Goal: Communication & Community: Answer question/provide support

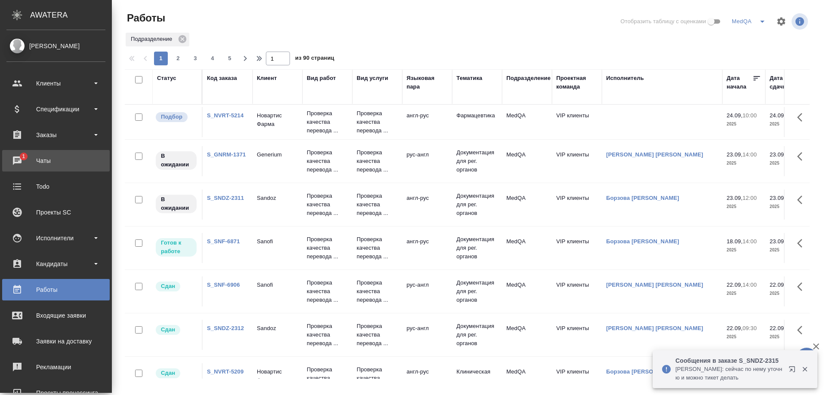
click at [34, 162] on div "Чаты" at bounding box center [55, 160] width 99 height 13
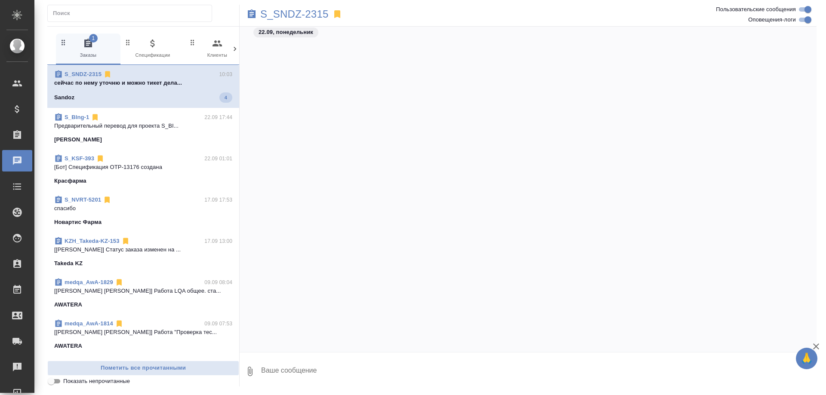
scroll to position [6311, 0]
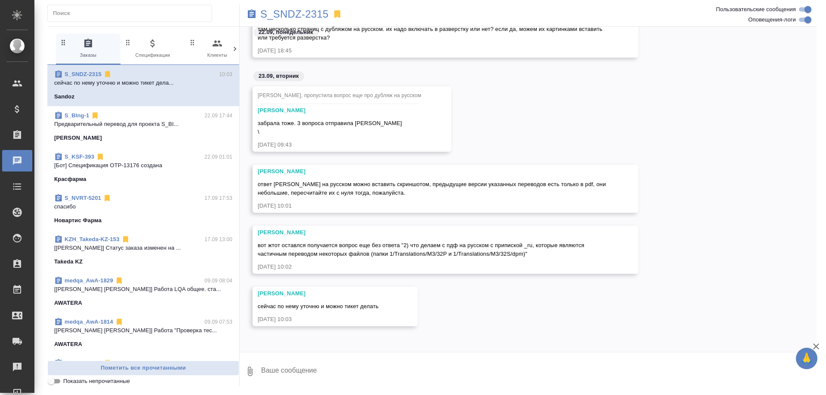
click at [132, 128] on p "Предварительный перевод для проекта S_BI..." at bounding box center [143, 124] width 178 height 9
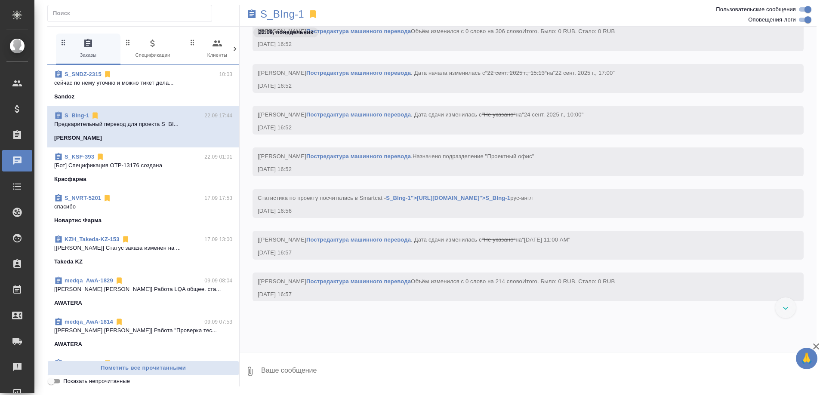
scroll to position [7343, 0]
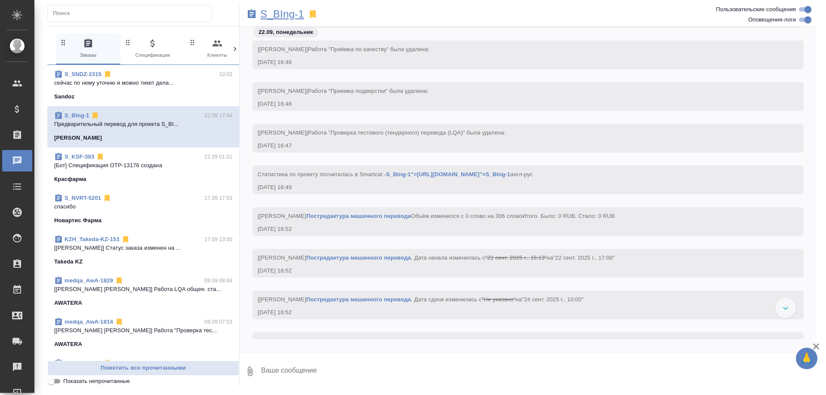
click at [288, 14] on p "S_BIng-1" at bounding box center [282, 14] width 44 height 9
click at [147, 84] on p "вот ответ "Я ответила на третий вопрос: ..." at bounding box center [143, 83] width 178 height 9
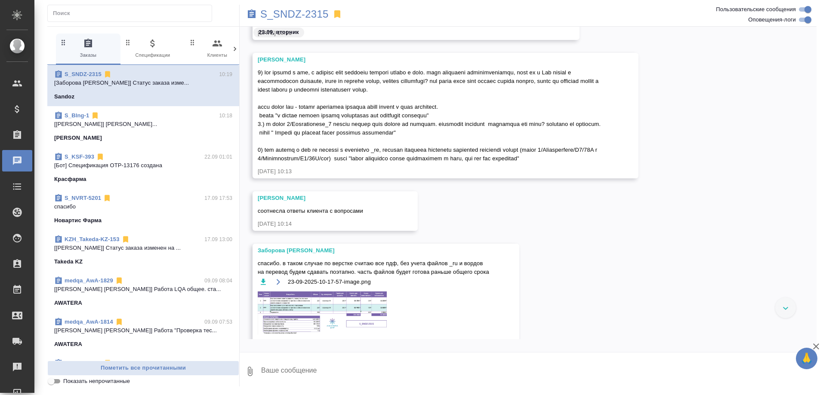
scroll to position [6741, 0]
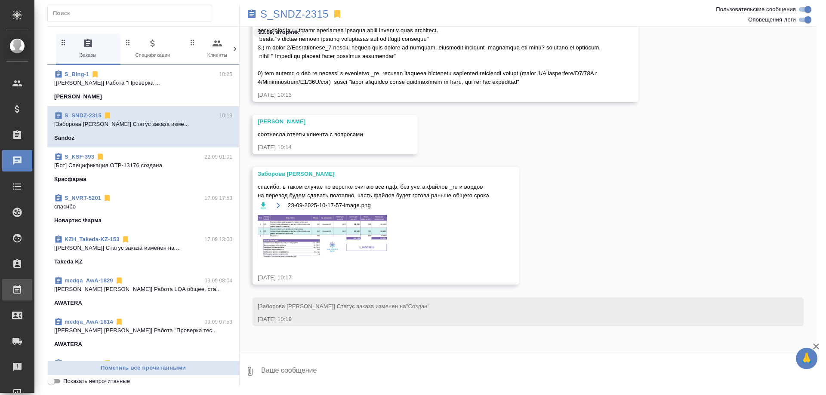
click at [17, 291] on div "Работы" at bounding box center [7, 289] width 22 height 13
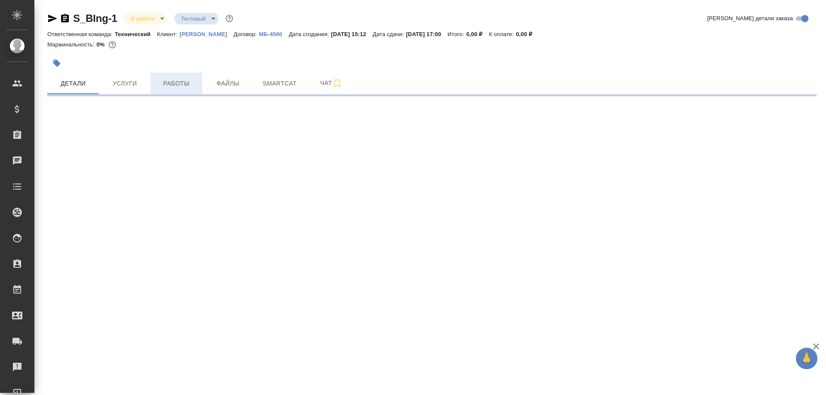
select select "RU"
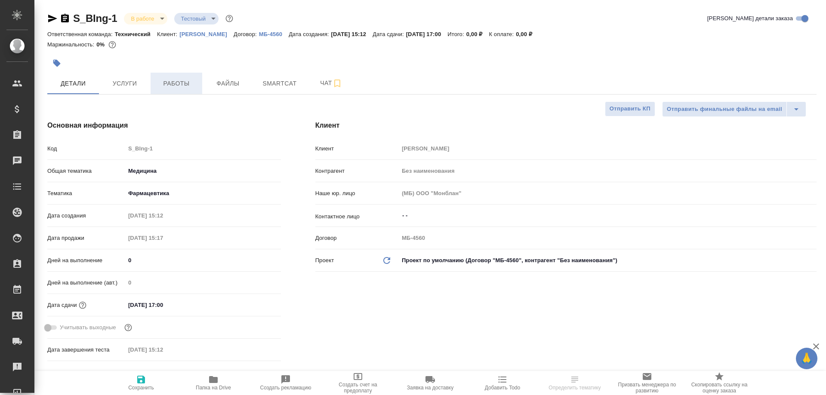
type textarea "x"
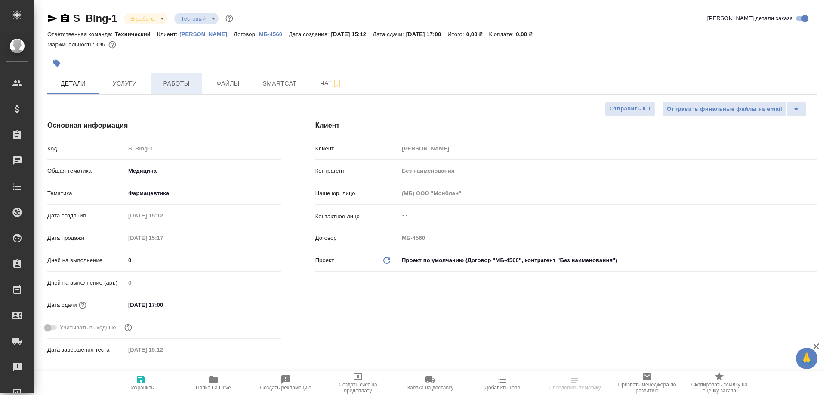
type textarea "x"
click at [175, 80] on span "Работы" at bounding box center [176, 83] width 41 height 11
type textarea "x"
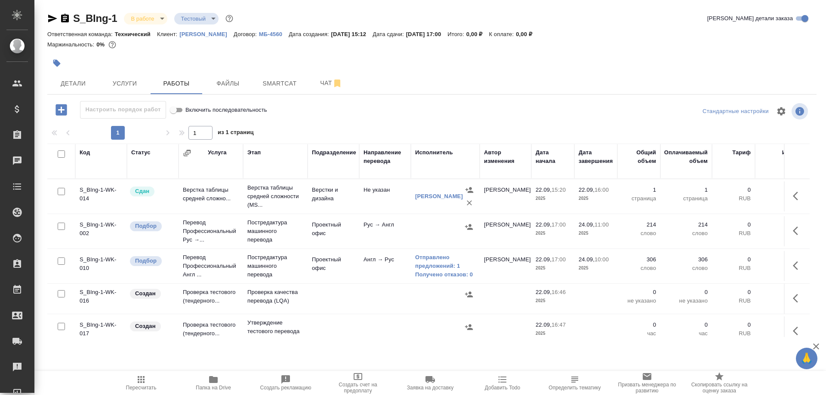
click at [53, 15] on icon "button" at bounding box center [52, 18] width 10 height 10
click at [273, 86] on span "Smartcat" at bounding box center [279, 83] width 41 height 11
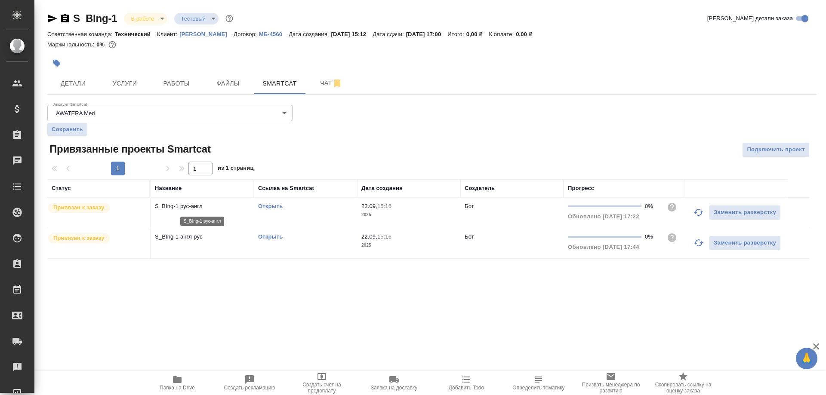
click at [193, 206] on p "S_BIng-1 рус-англ" at bounding box center [202, 206] width 95 height 9
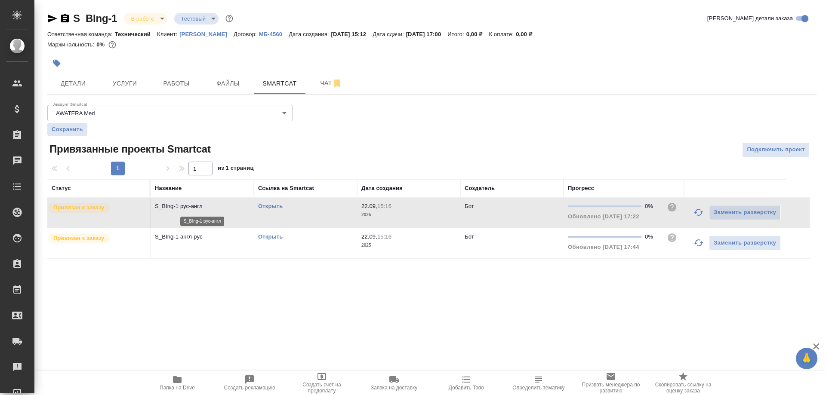
click at [193, 206] on p "S_BIng-1 рус-англ" at bounding box center [202, 206] width 95 height 9
click at [266, 206] on link "Открыть" at bounding box center [270, 206] width 25 height 6
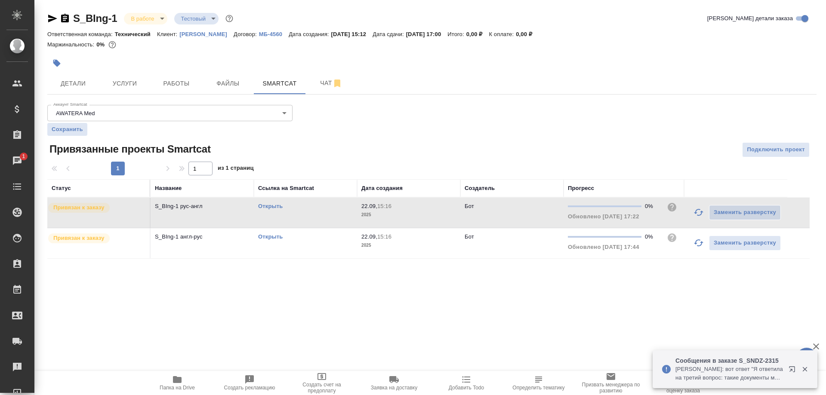
click at [269, 207] on link "Открыть" at bounding box center [270, 206] width 25 height 6
click at [273, 238] on link "Открыть" at bounding box center [270, 237] width 25 height 6
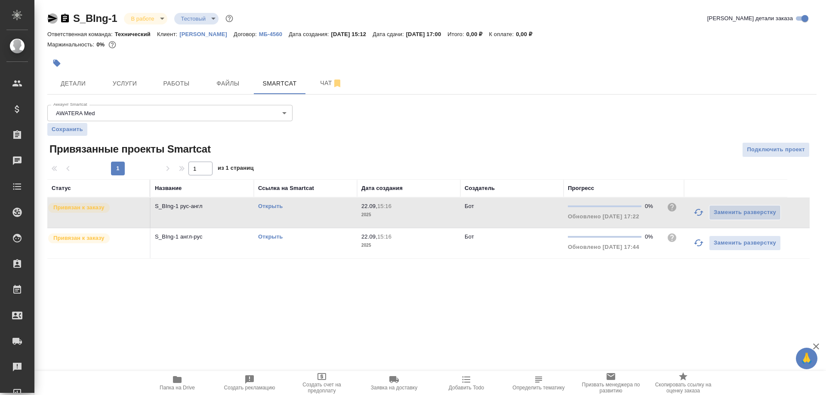
click at [48, 18] on icon "button" at bounding box center [52, 18] width 10 height 10
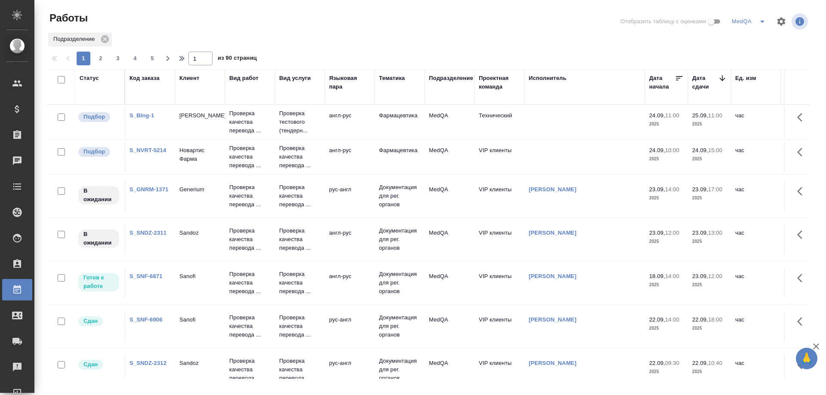
click at [148, 186] on div "S_GNRM-1371" at bounding box center [149, 189] width 41 height 9
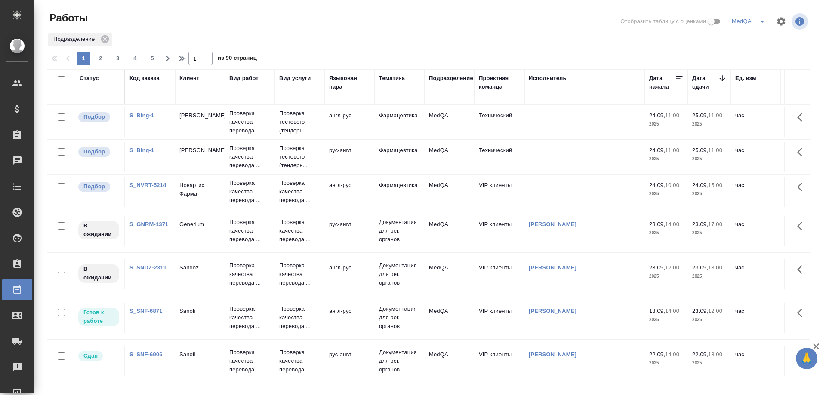
click at [144, 150] on link "S_BIng-1" at bounding box center [141, 150] width 25 height 6
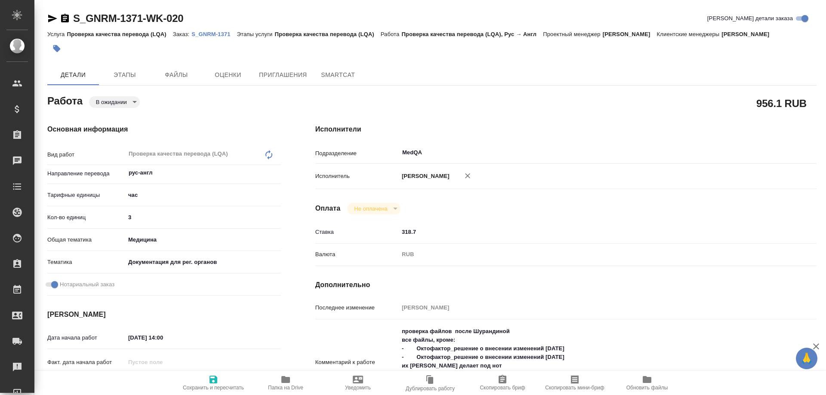
type textarea "x"
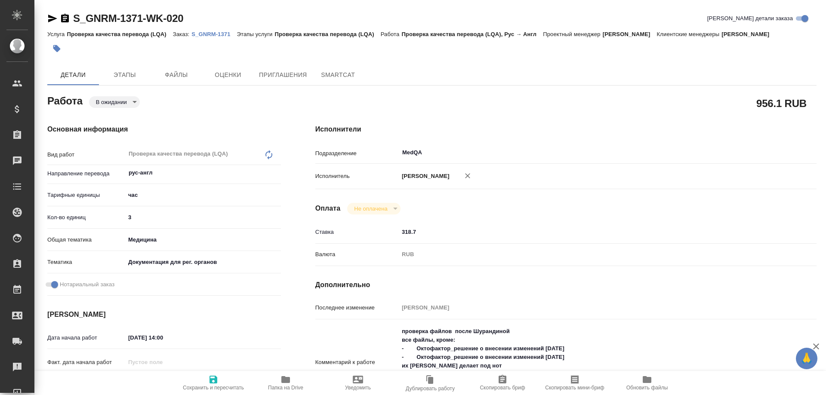
type textarea "x"
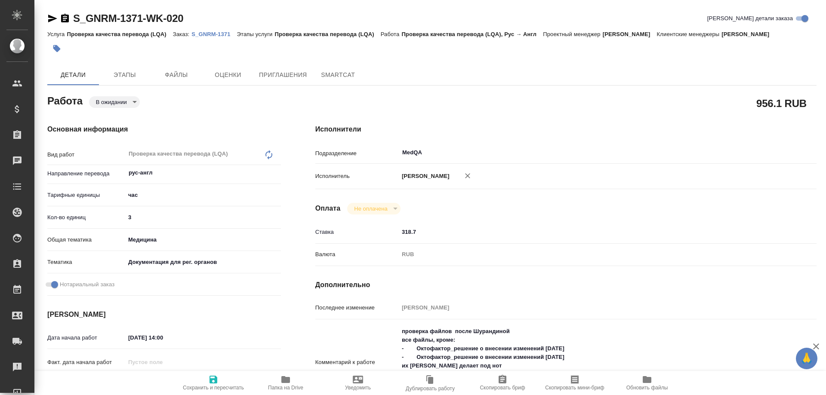
type textarea "x"
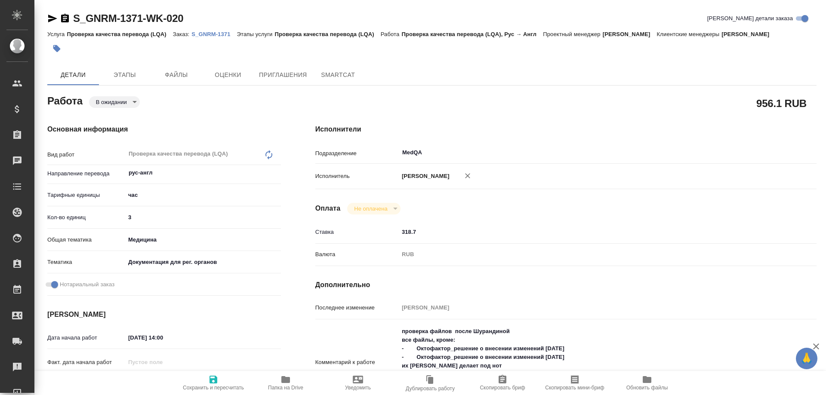
type textarea "x"
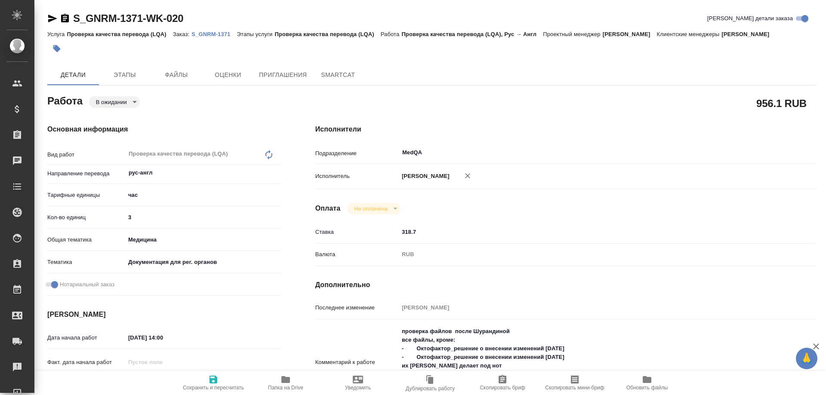
type textarea "x"
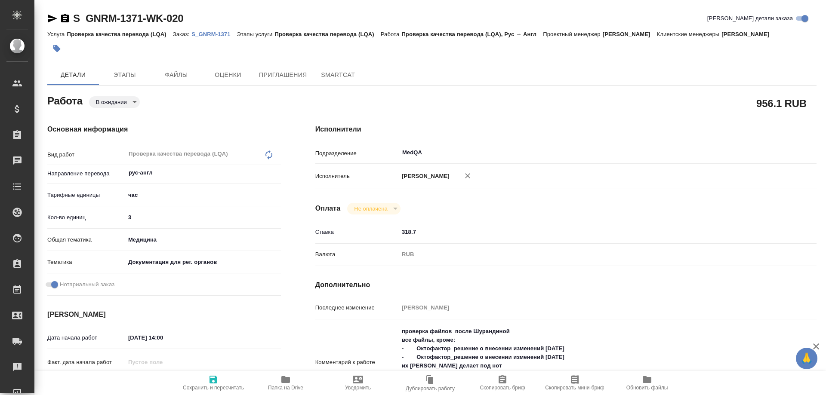
type textarea "x"
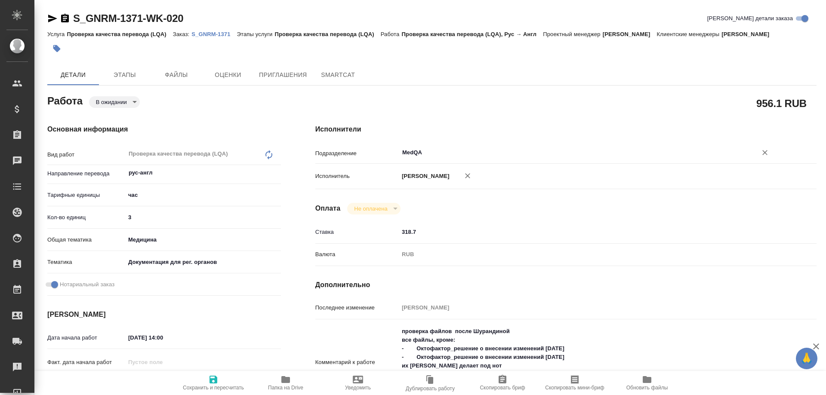
type textarea "x"
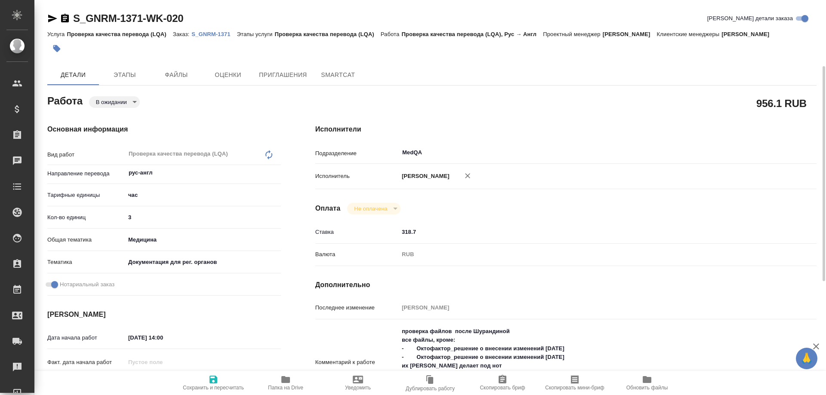
scroll to position [129, 0]
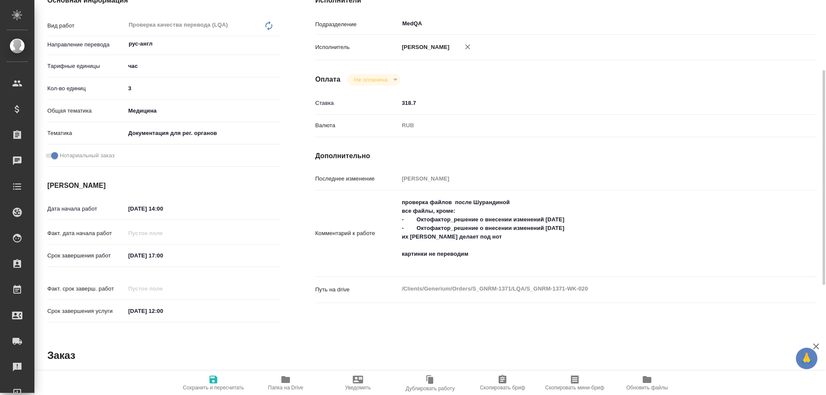
type textarea "x"
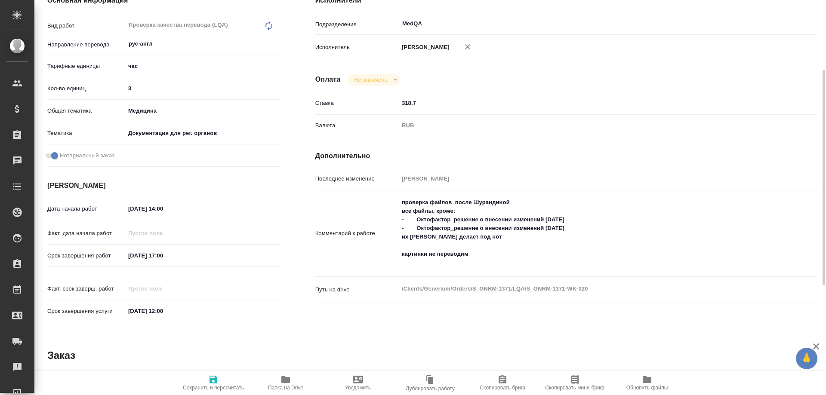
scroll to position [0, 0]
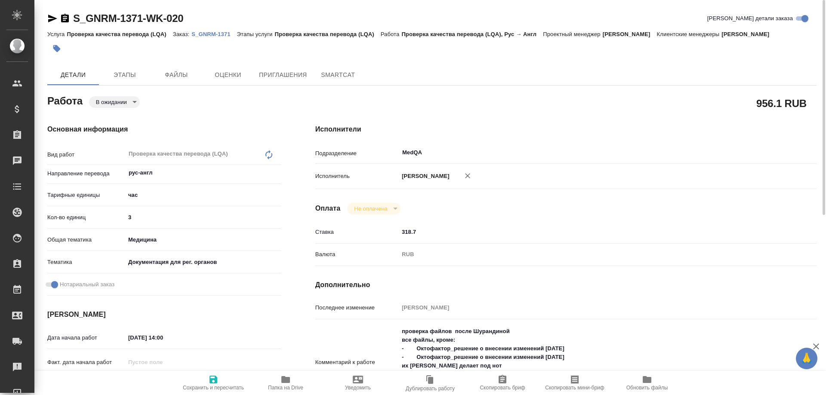
click at [222, 34] on p "S_GNRM-1371" at bounding box center [213, 34] width 45 height 6
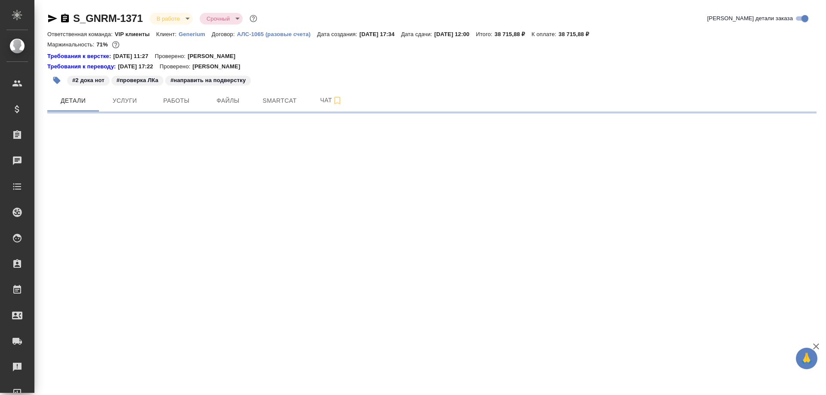
select select "RU"
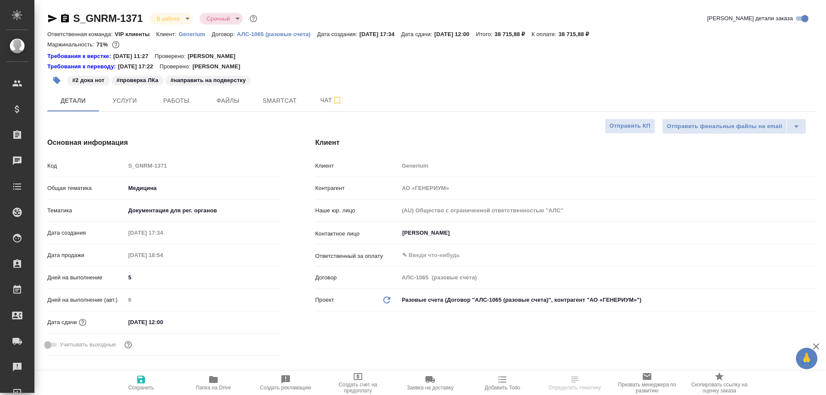
type textarea "x"
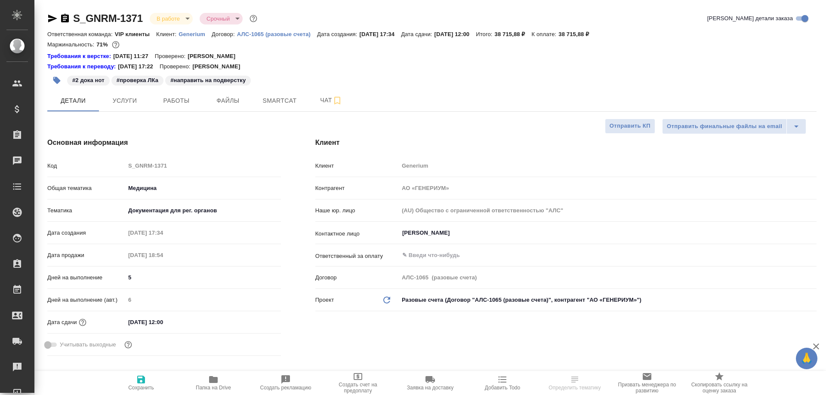
type textarea "x"
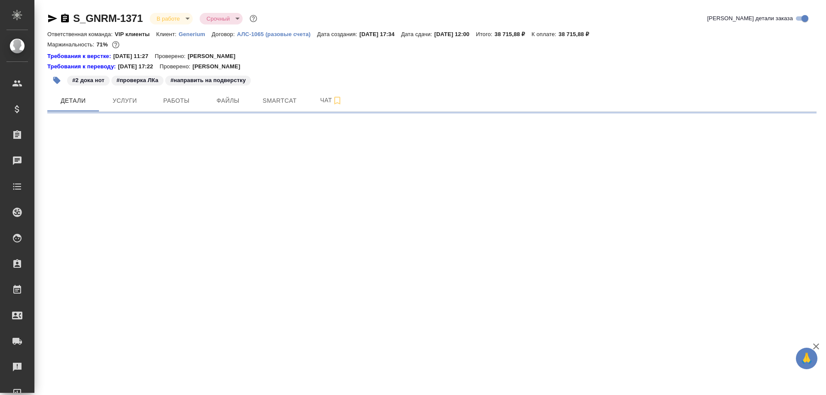
select select "RU"
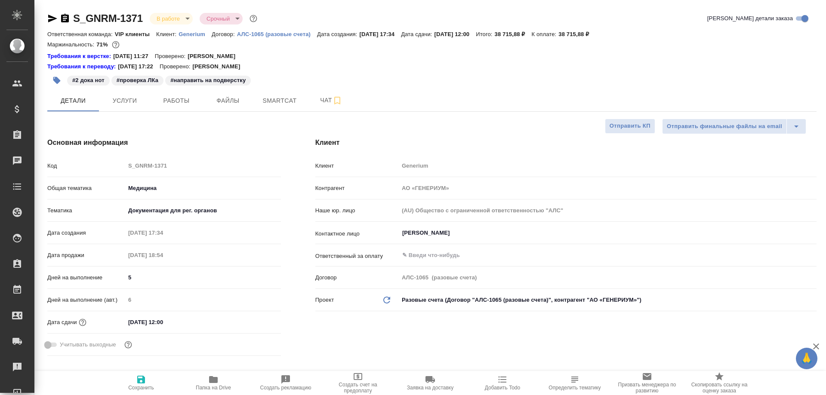
type textarea "x"
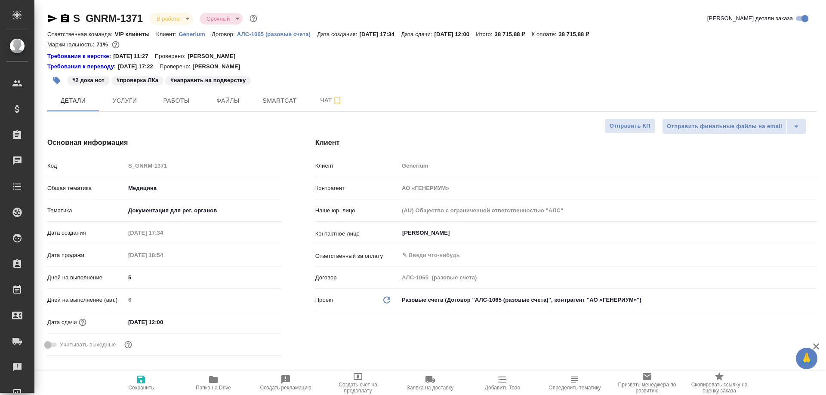
type textarea "x"
click at [274, 99] on span "Smartcat" at bounding box center [279, 100] width 41 height 11
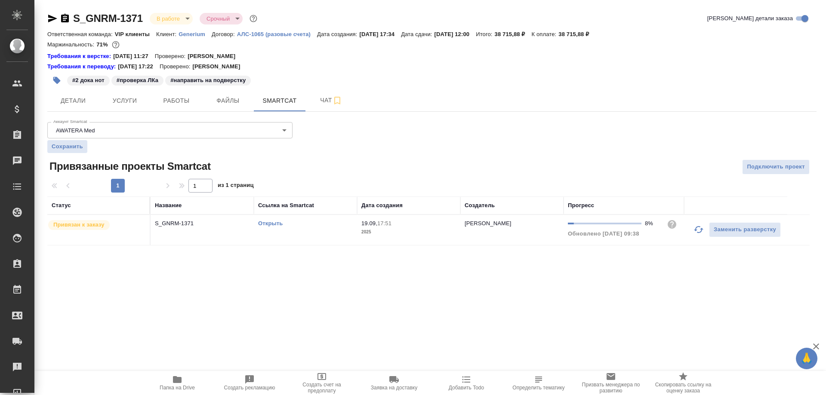
click at [271, 222] on link "Открыть" at bounding box center [270, 223] width 25 height 6
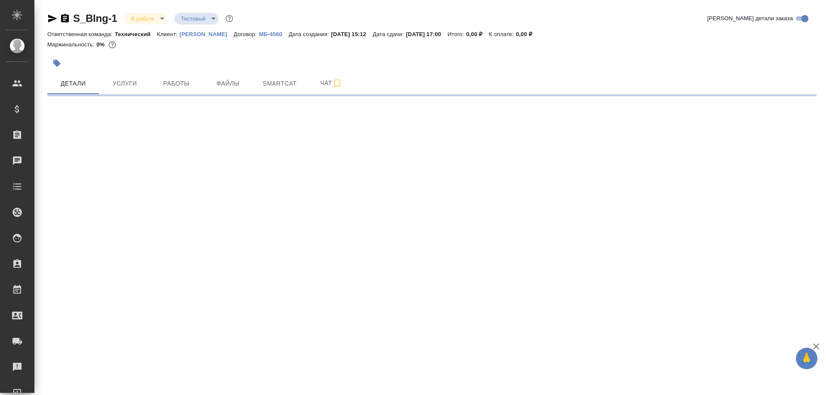
select select "RU"
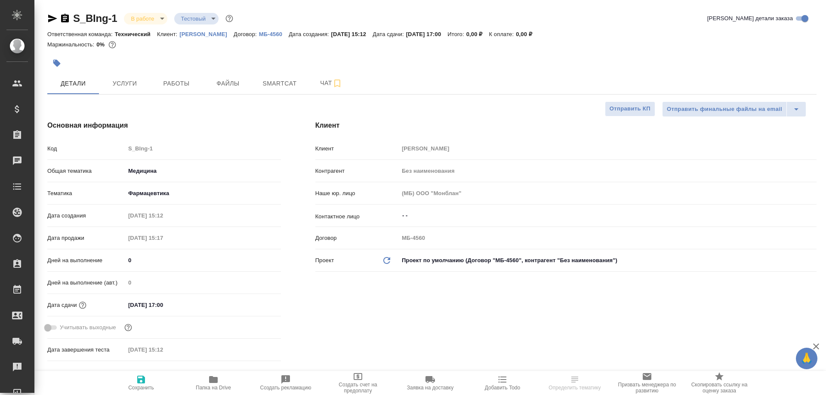
type textarea "x"
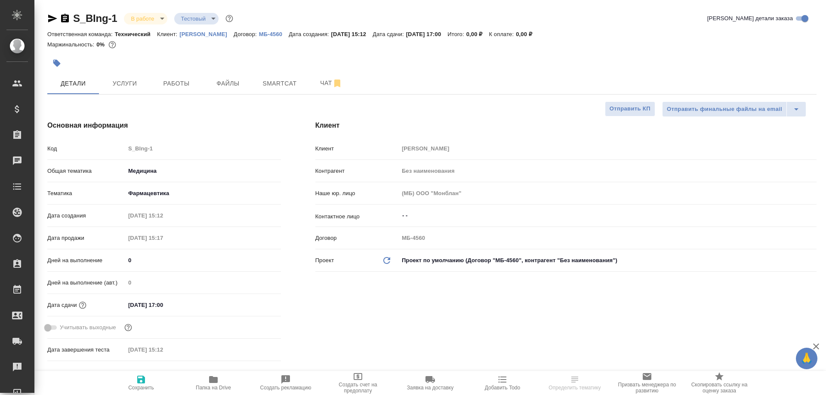
type textarea "x"
click at [170, 81] on span "Работы" at bounding box center [176, 83] width 41 height 11
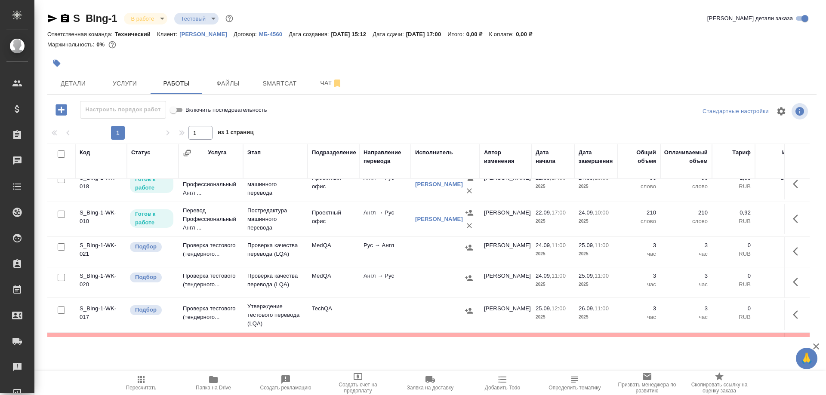
scroll to position [129, 0]
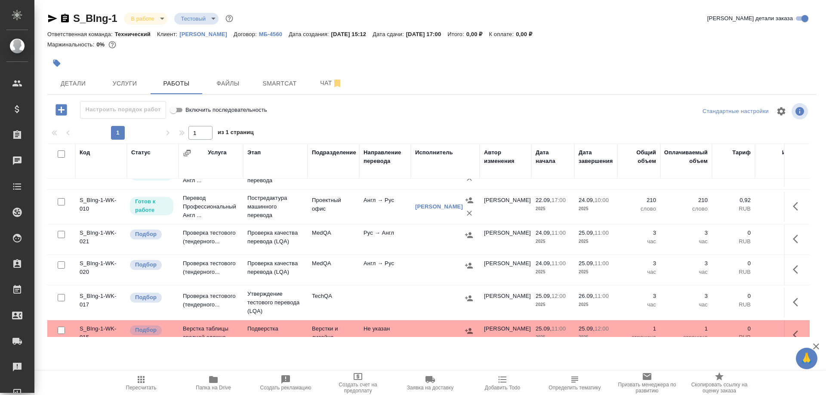
click at [211, 234] on td "Проверка тестового (тендерного..." at bounding box center [210, 240] width 65 height 30
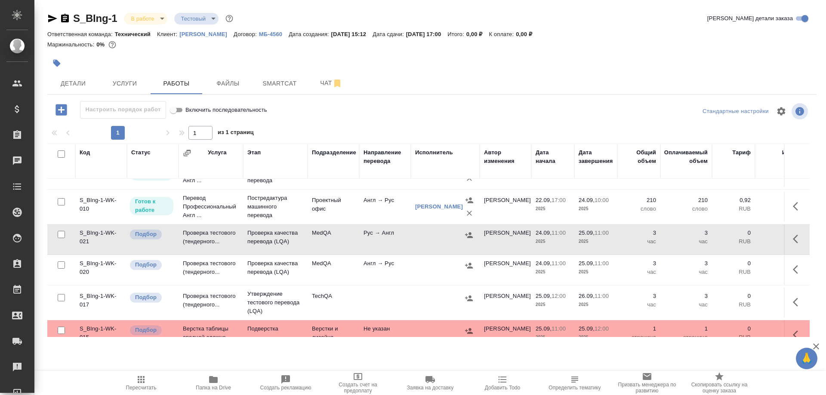
click at [211, 234] on td "Проверка тестового (тендерного..." at bounding box center [210, 240] width 65 height 30
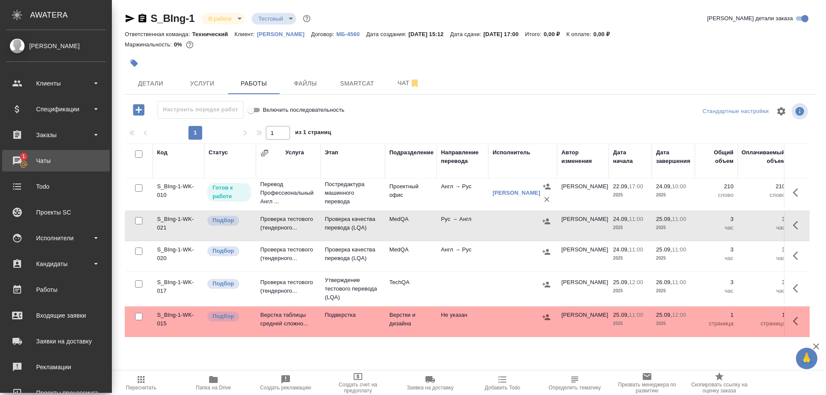
click at [29, 160] on div "Чаты" at bounding box center [55, 160] width 99 height 13
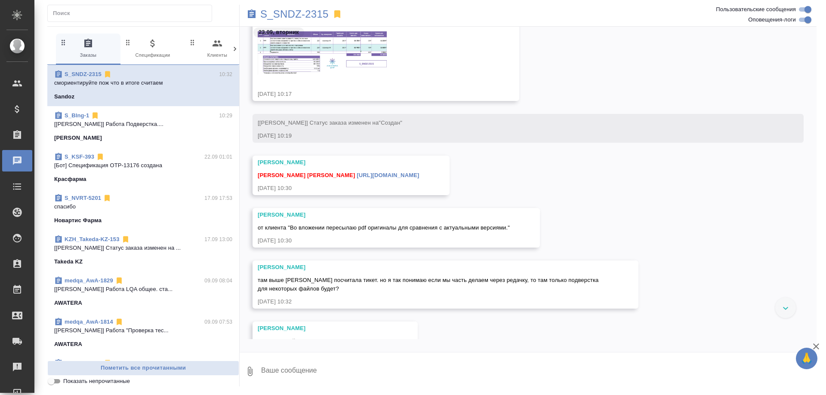
scroll to position [7830, 0]
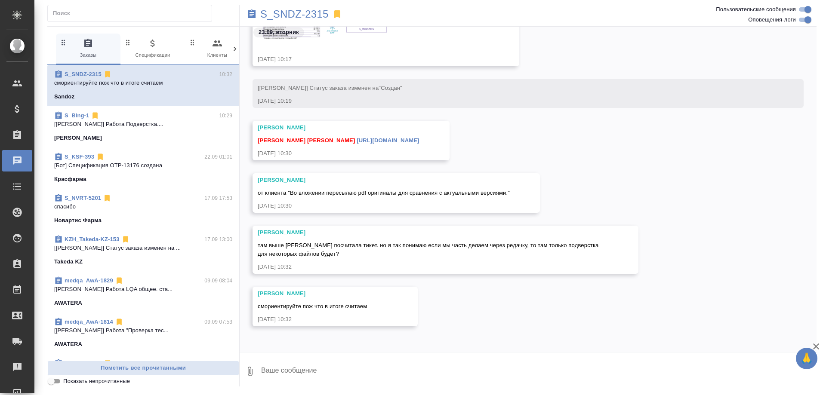
click at [419, 140] on link "https://drive.awatera.com/apps/files/files?dir=/Shares/Sandoz/Orders/S_SNDZ-231…" at bounding box center [388, 140] width 62 height 6
click at [293, 12] on p "S_SNDZ-2315" at bounding box center [294, 14] width 68 height 9
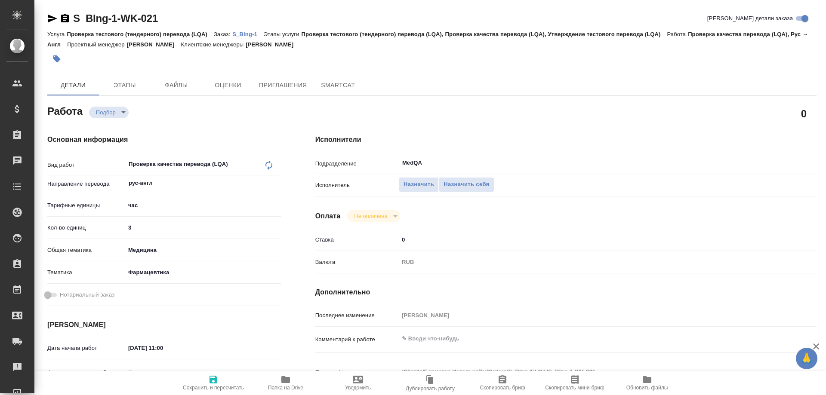
type textarea "x"
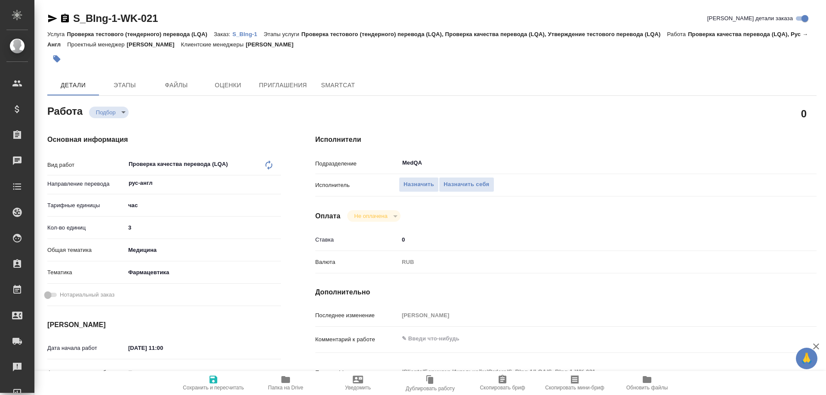
type textarea "x"
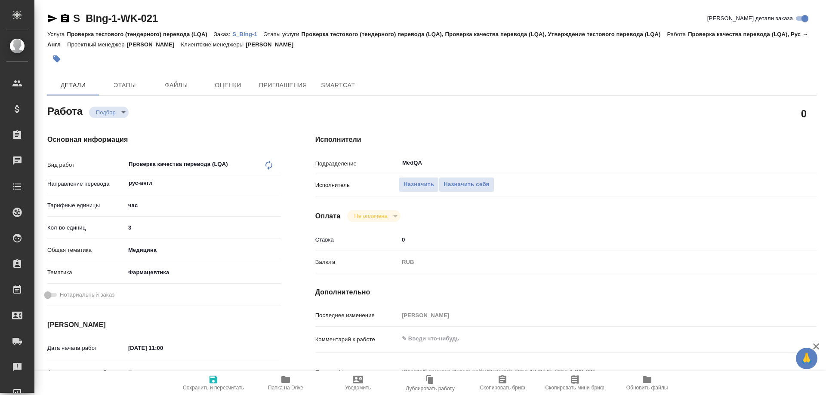
type textarea "x"
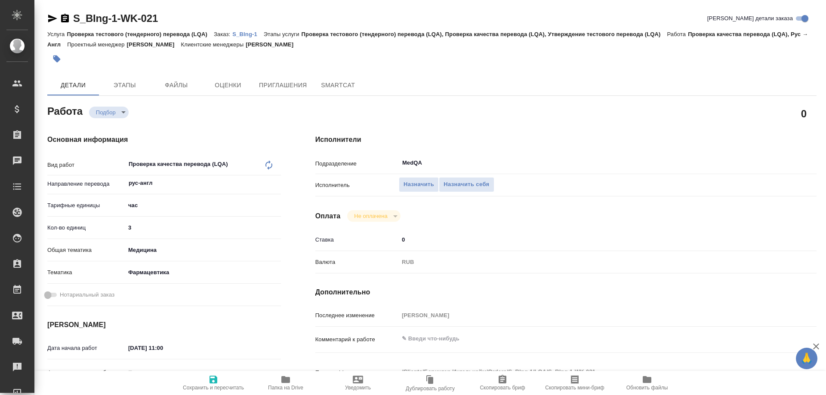
type textarea "x"
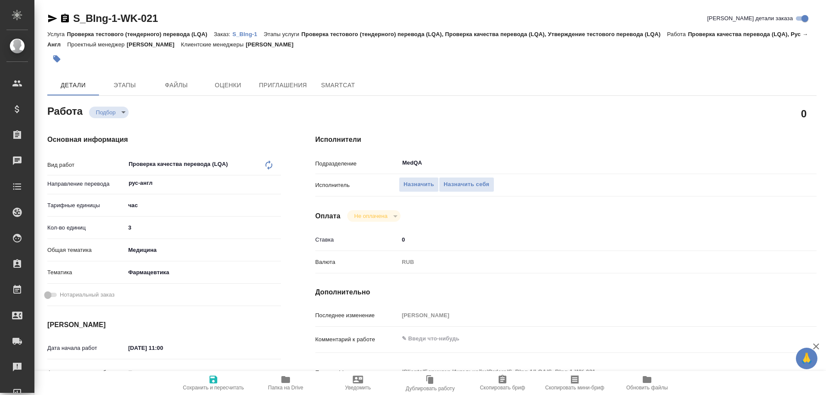
type textarea "x"
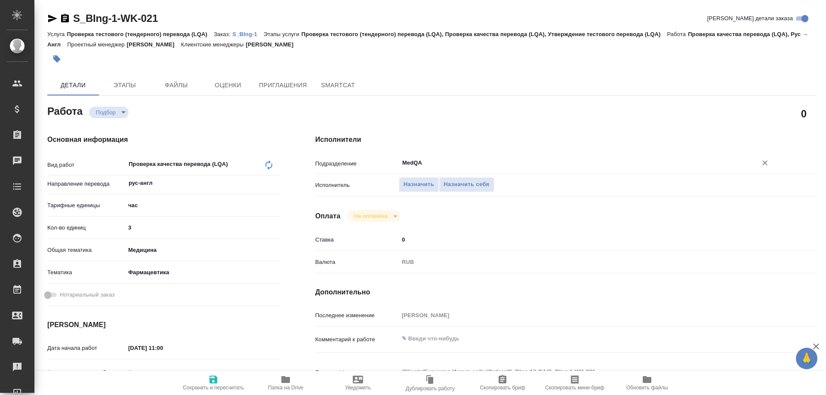
type textarea "x"
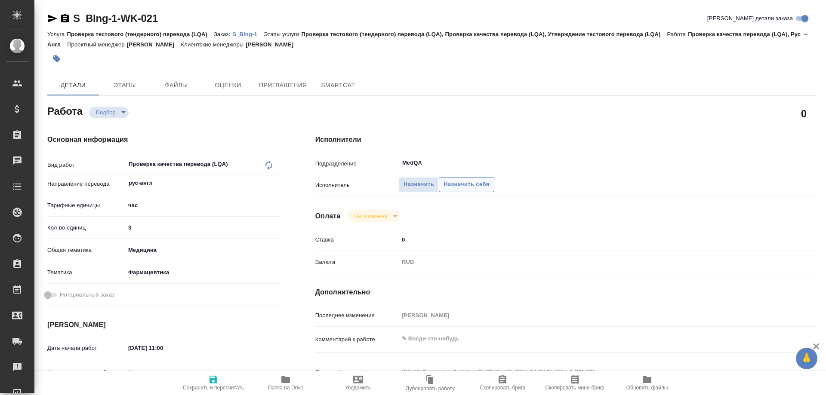
click at [474, 182] on span "Назначить себя" at bounding box center [466, 185] width 46 height 10
type textarea "x"
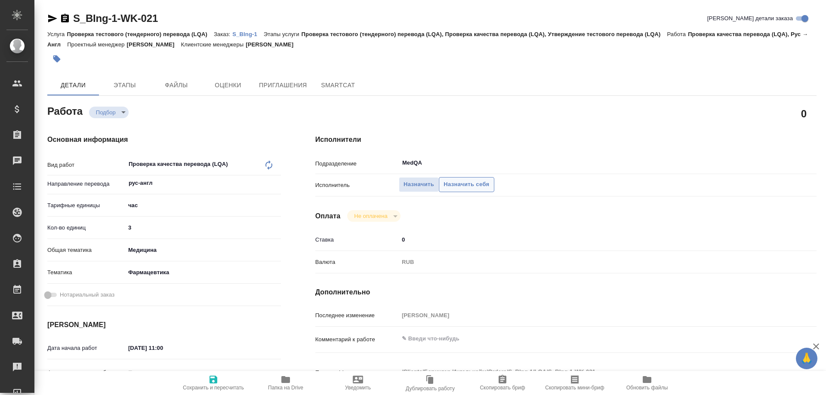
type textarea "x"
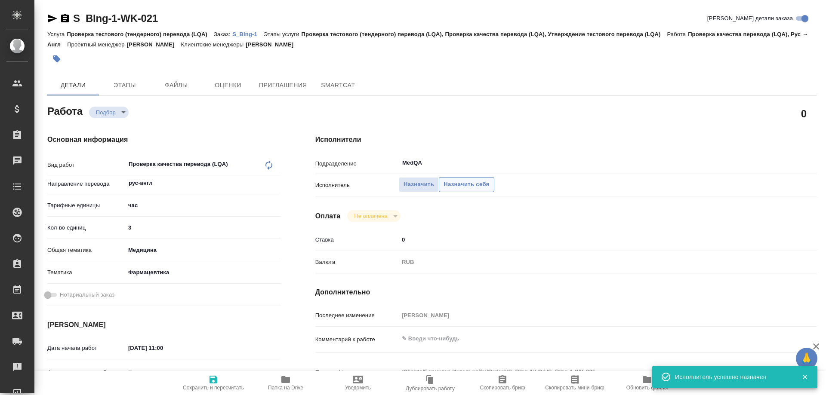
type textarea "x"
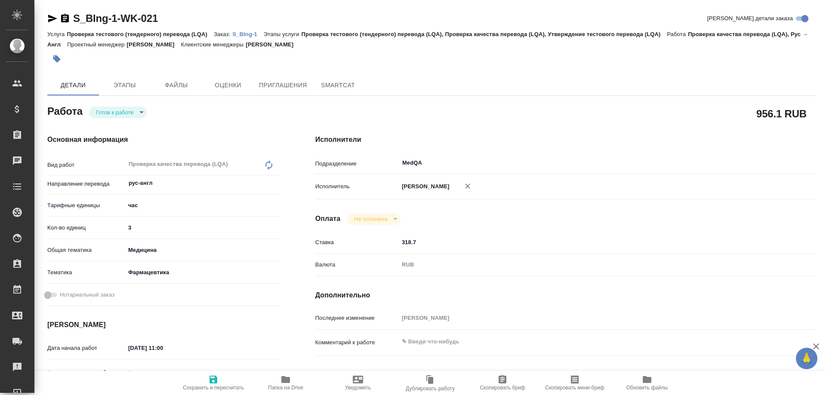
type textarea "x"
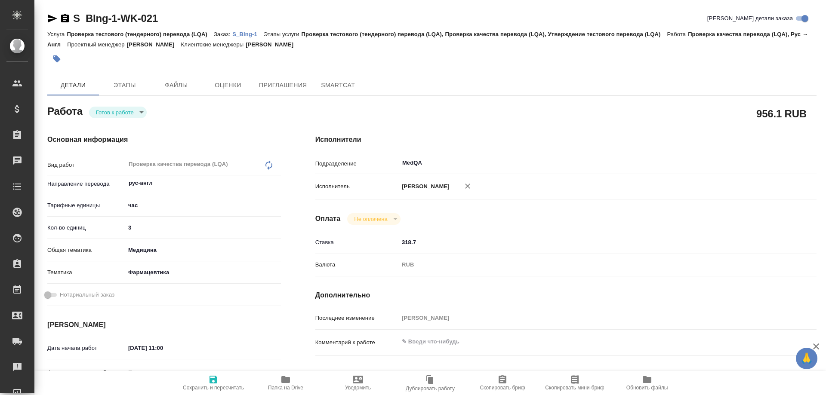
type textarea "x"
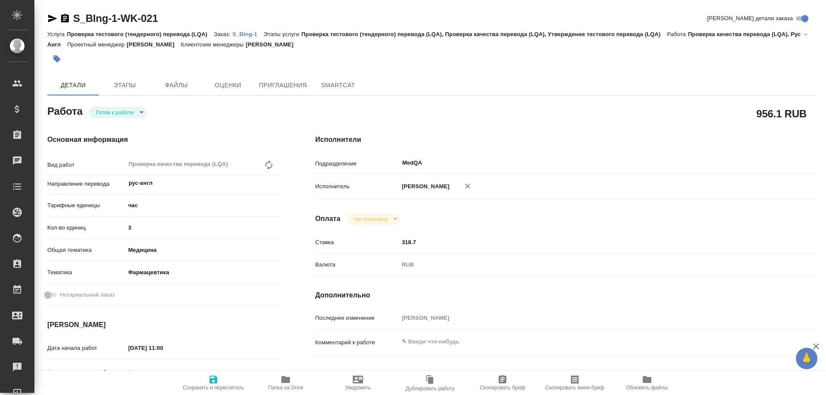
type textarea "x"
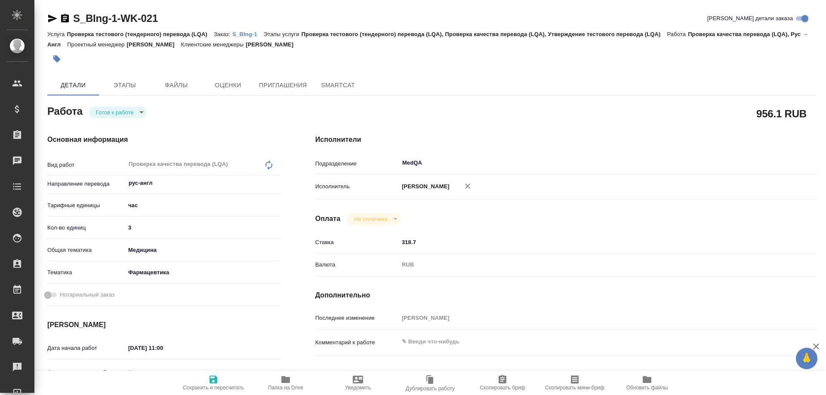
type textarea "x"
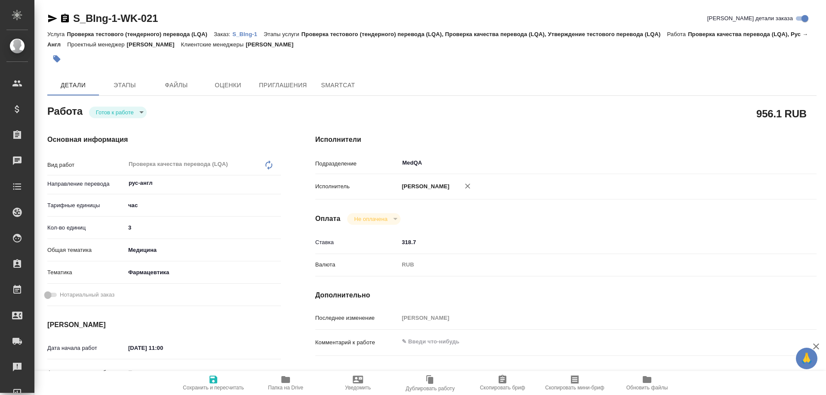
type textarea "x"
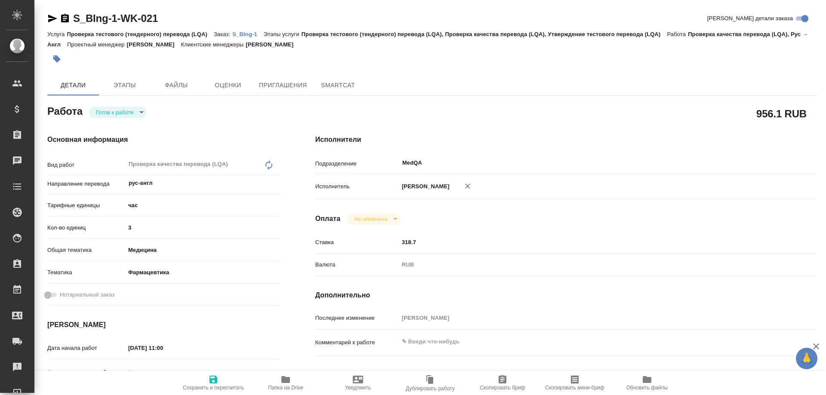
type textarea "x"
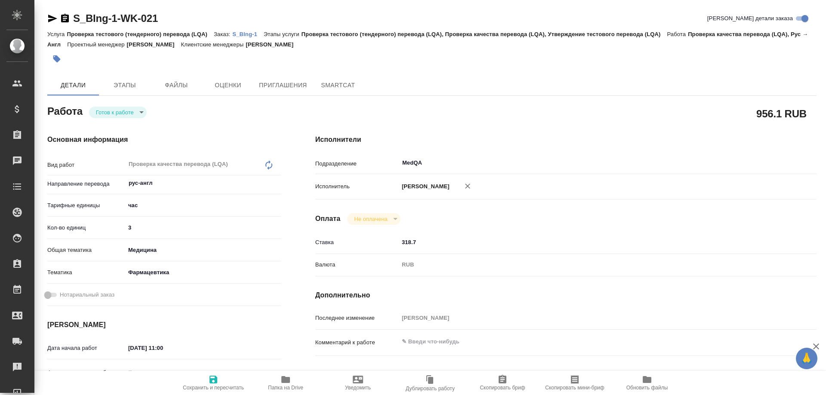
type textarea "x"
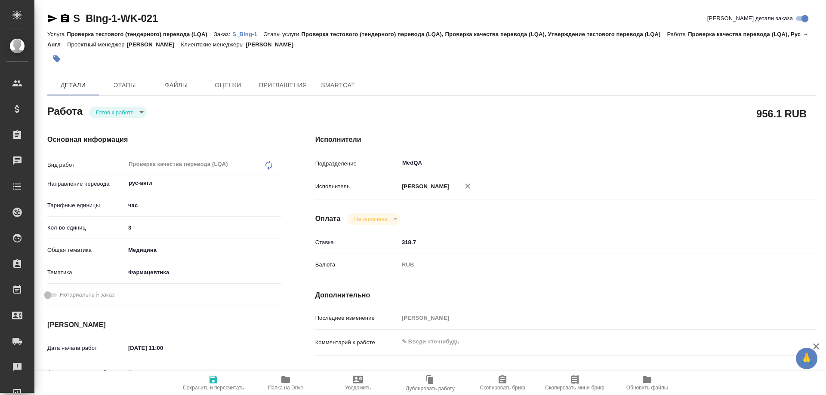
type textarea "x"
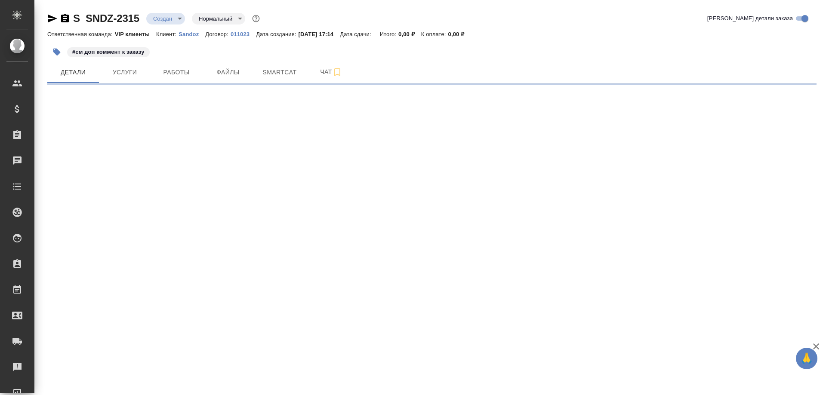
select select "RU"
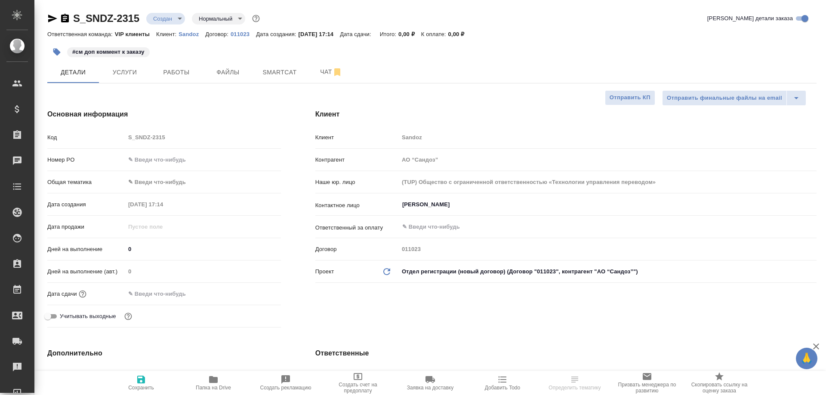
type textarea "x"
click at [65, 19] on icon "button" at bounding box center [65, 18] width 8 height 9
type textarea "x"
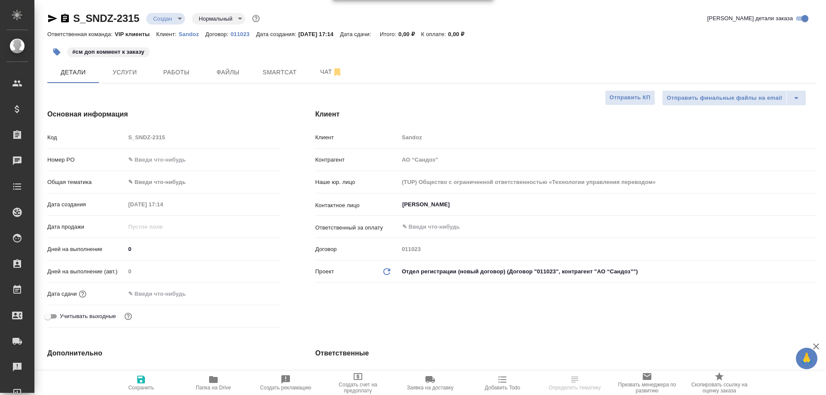
type textarea "x"
select select "RU"
type textarea "x"
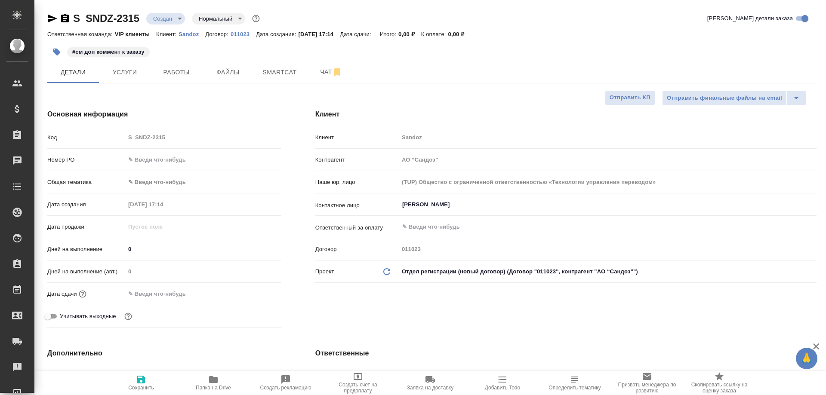
type textarea "x"
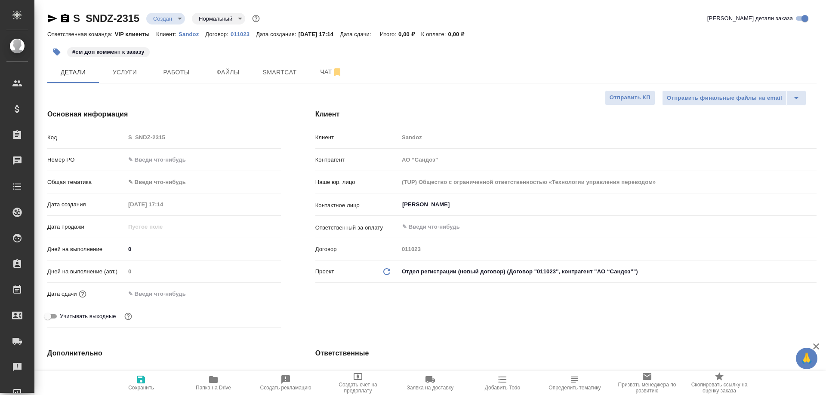
type textarea "x"
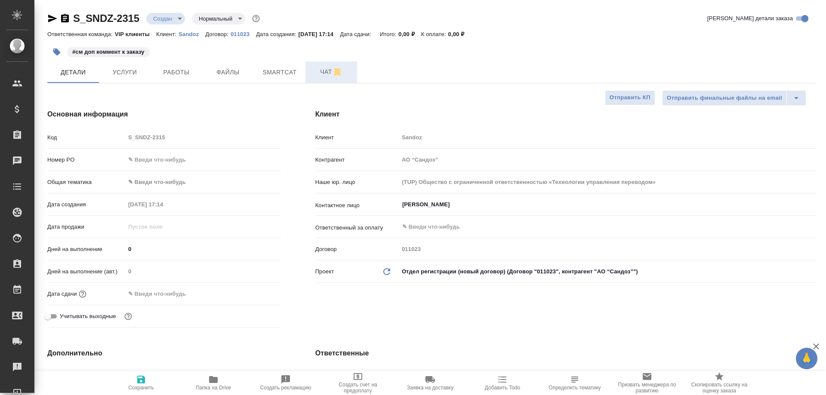
click at [324, 68] on span "Чат" at bounding box center [331, 72] width 41 height 11
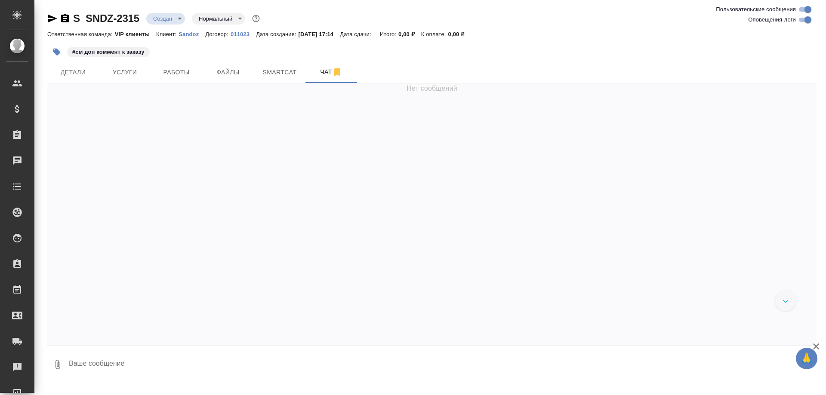
scroll to position [7556, 0]
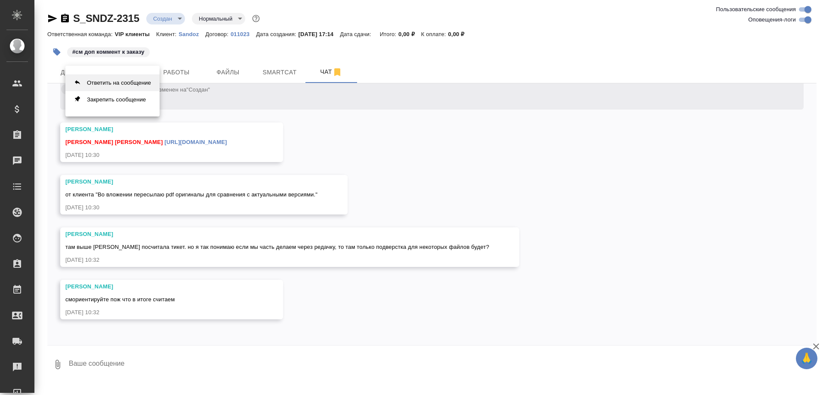
click at [126, 83] on button "Ответить на сообщение" at bounding box center [112, 82] width 94 height 17
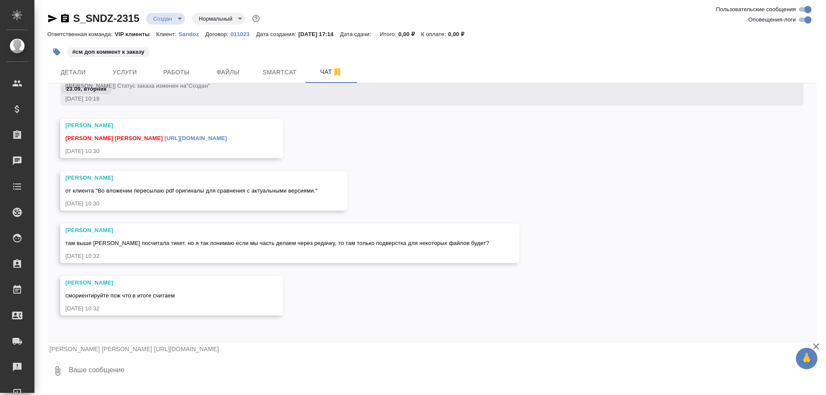
click at [102, 365] on textarea at bounding box center [442, 371] width 748 height 29
type textarea "Смотрю"
click at [812, 370] on icon "submit" at bounding box center [809, 370] width 9 height 8
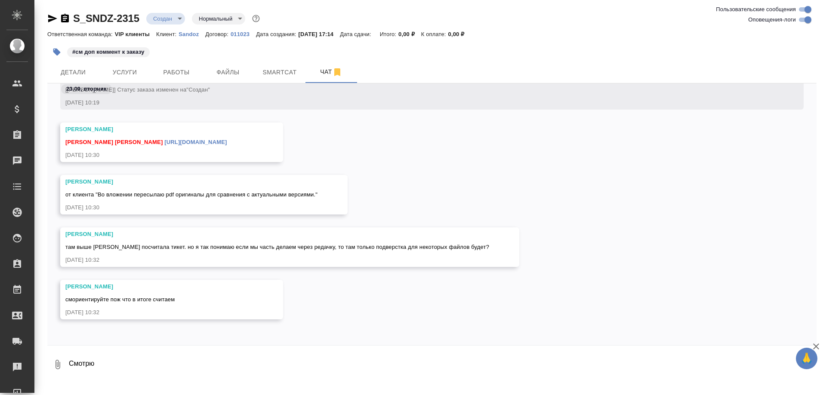
scroll to position [7628, 0]
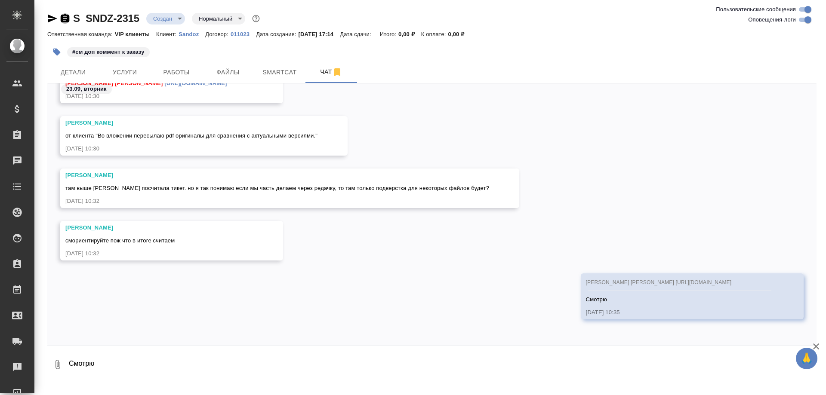
click at [65, 19] on icon "button" at bounding box center [65, 18] width 8 height 9
click at [52, 17] on icon "button" at bounding box center [52, 19] width 9 height 8
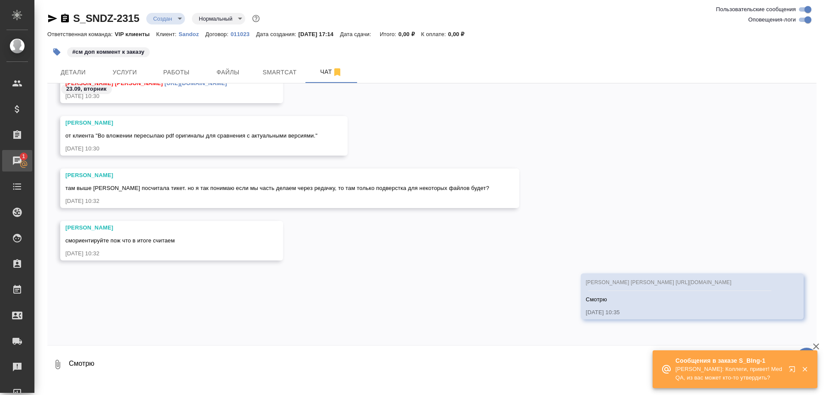
click at [17, 158] on div "Чаты" at bounding box center [7, 160] width 22 height 13
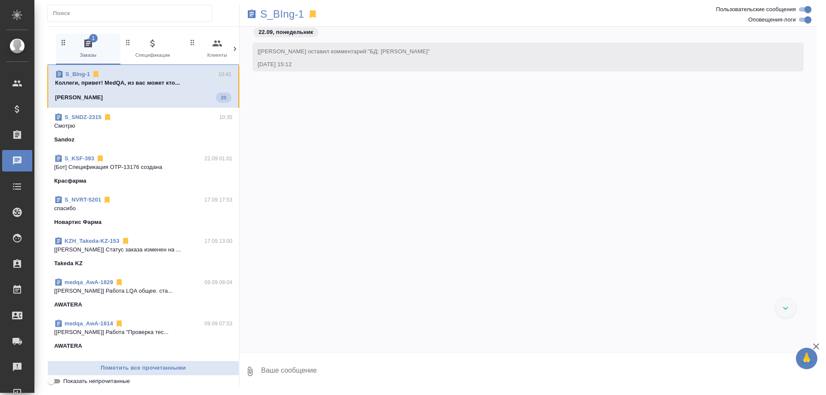
scroll to position [4086, 0]
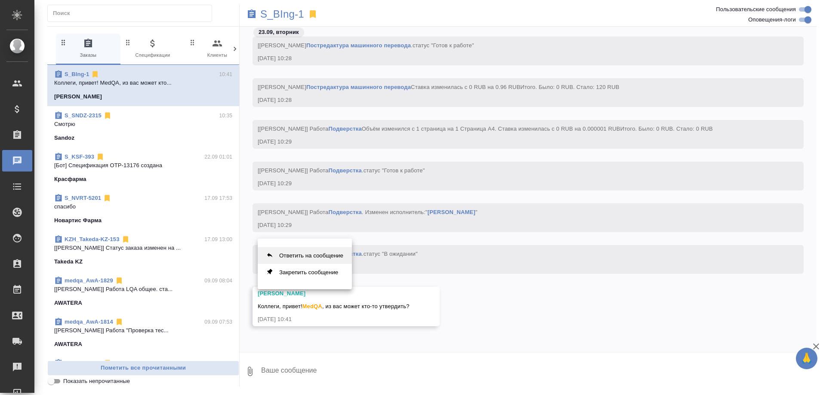
click at [305, 253] on button "Ответить на сообщение" at bounding box center [305, 255] width 94 height 17
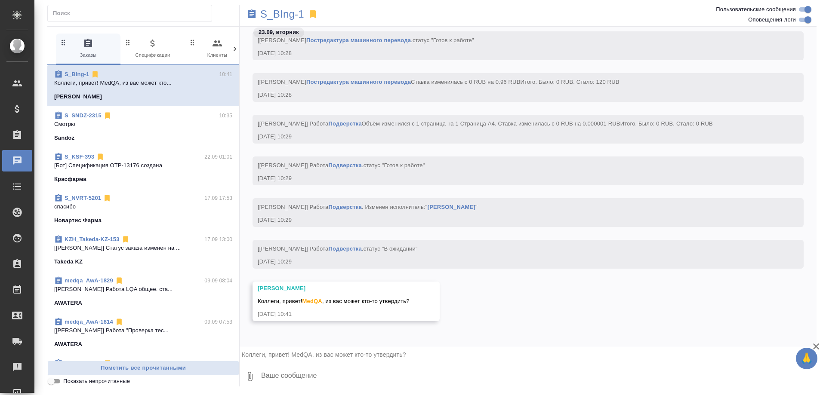
click at [277, 377] on textarea at bounding box center [538, 376] width 556 height 29
click at [283, 378] on textarea "Даша, например кто? Настя Борзова не делает рус-англ." at bounding box center [531, 376] width 542 height 29
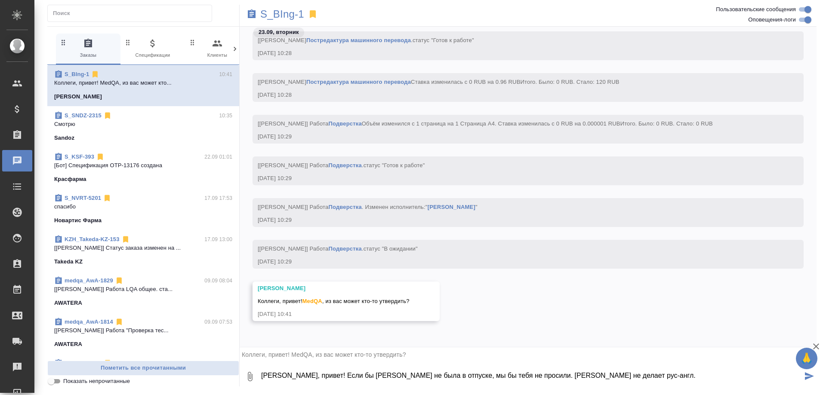
click at [611, 375] on textarea "Даша, привет! Если бы Оля не была в отпуске, мы бы тебя не просили. Настя Борзо…" at bounding box center [531, 376] width 542 height 29
type textarea "Даша, привет! Если бы Оля не была в отпуске, мы бы тебя не просили. Настя Борзо…"
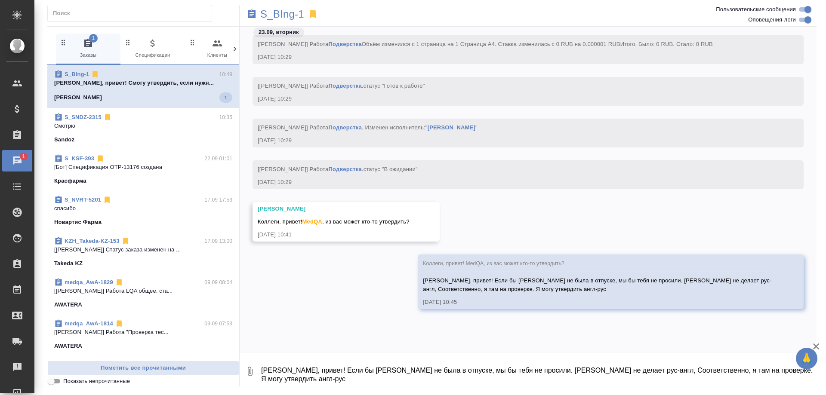
scroll to position [4215, 0]
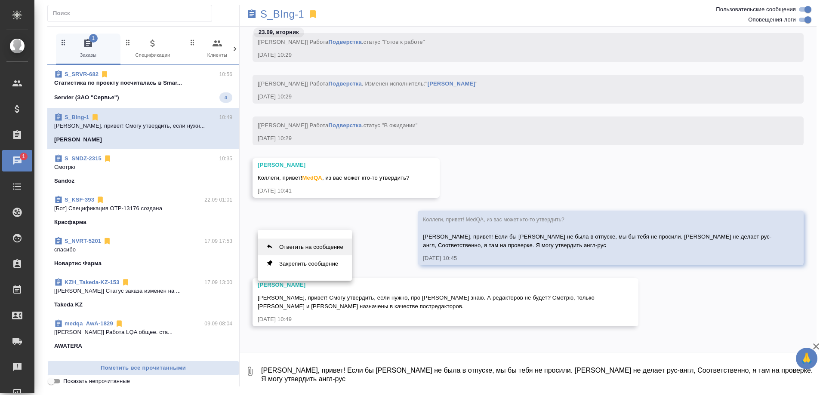
click at [288, 247] on button "Ответить на сообщение" at bounding box center [305, 247] width 94 height 17
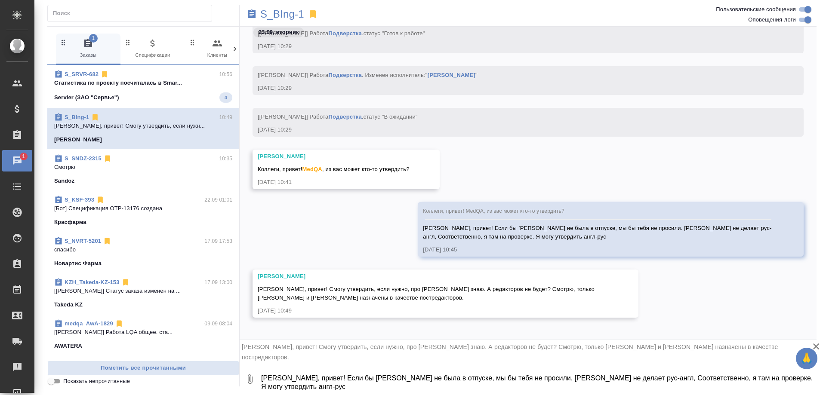
click at [326, 369] on textarea "Даша, привет! Если бы Оля не была в отпуске, мы бы тебя не просили. Настя Борзо…" at bounding box center [538, 379] width 556 height 29
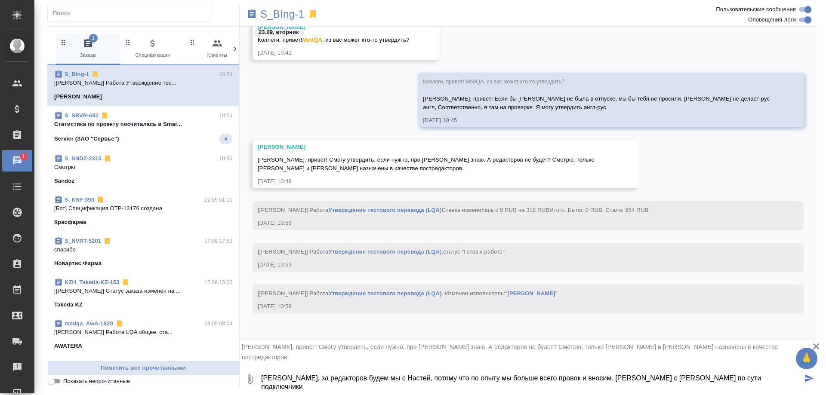
scroll to position [4395, 0]
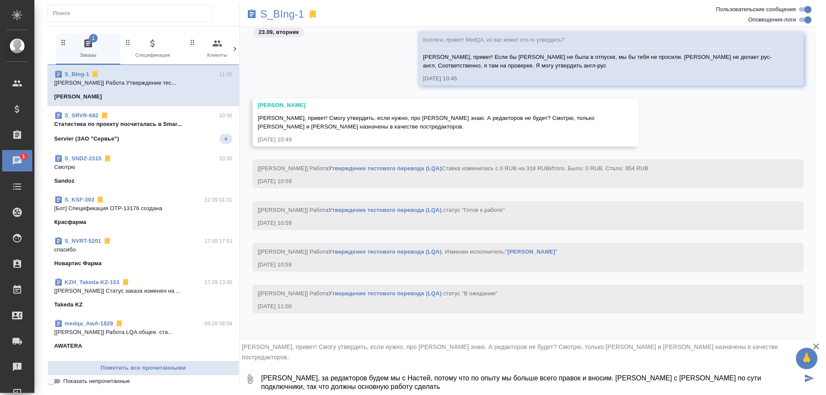
type textarea "Даша, за редакторов будем мы с Настей, потому что по опыту мы больше всего прав…"
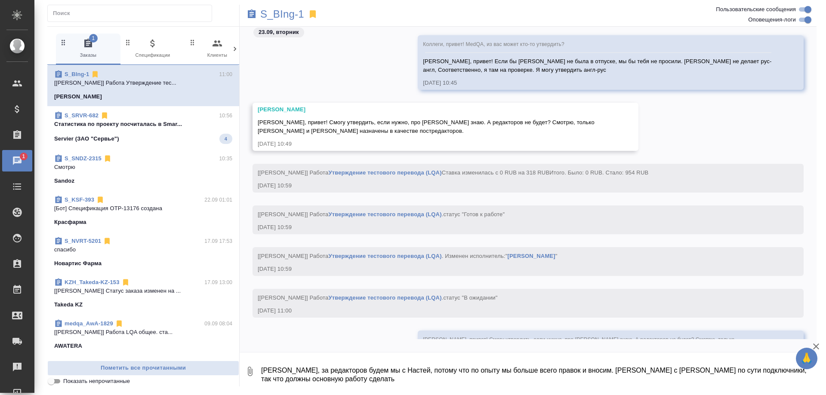
scroll to position [4470, 0]
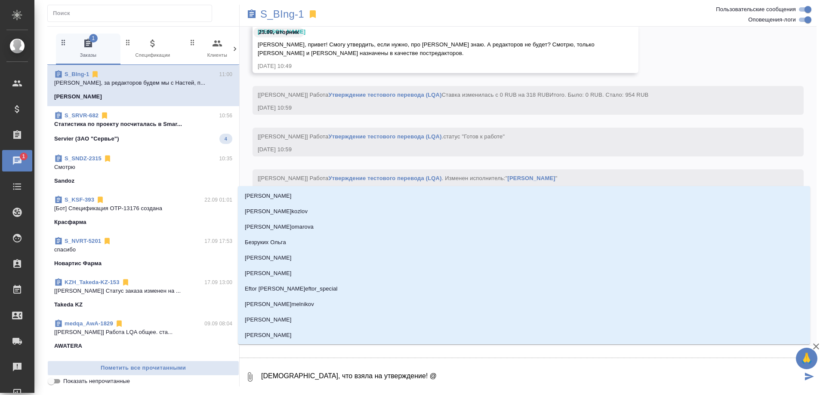
type textarea "Спасибо, что взяла на утверждение! @Р"
type input "Р"
type textarea "Спасибо, что взяла на утверждение! @Ру"
type input "Ру"
type textarea "Спасибо, что взяла на утверждение! @Рум"
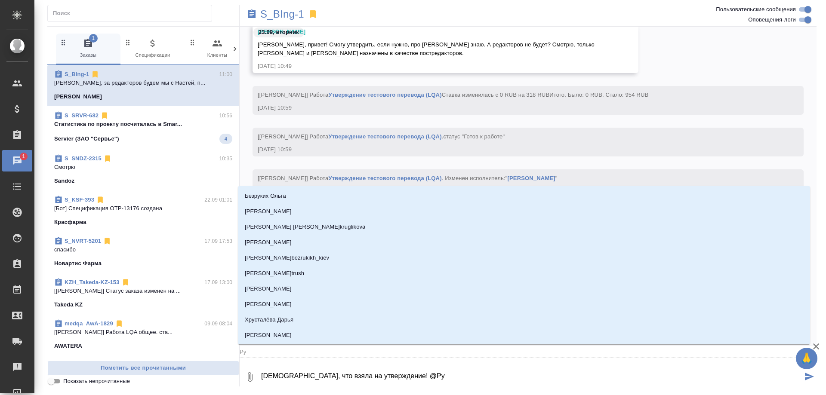
type input "Рум"
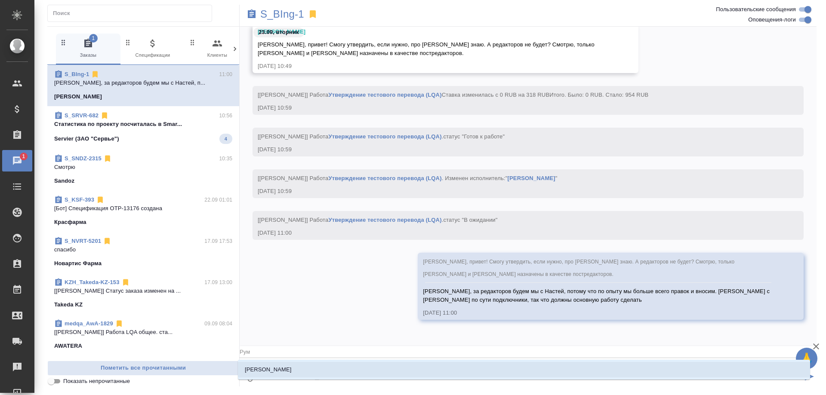
click at [426, 368] on li "Румянцева Дарья" at bounding box center [524, 369] width 572 height 15
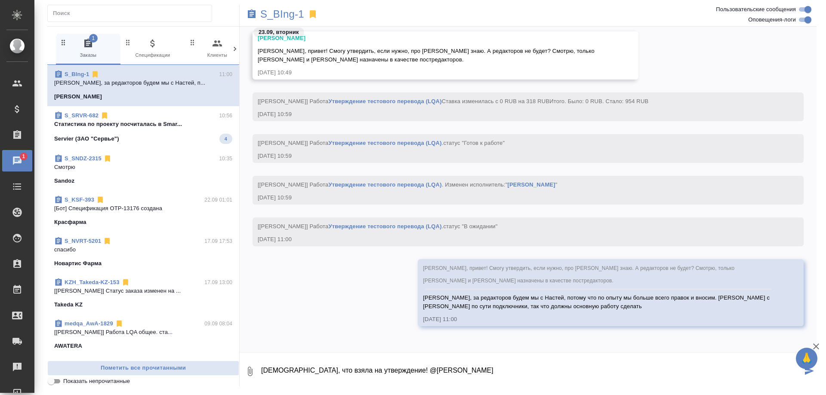
type textarea "Спасибо, что взяла на утверждение! @Румянцева Дарья"
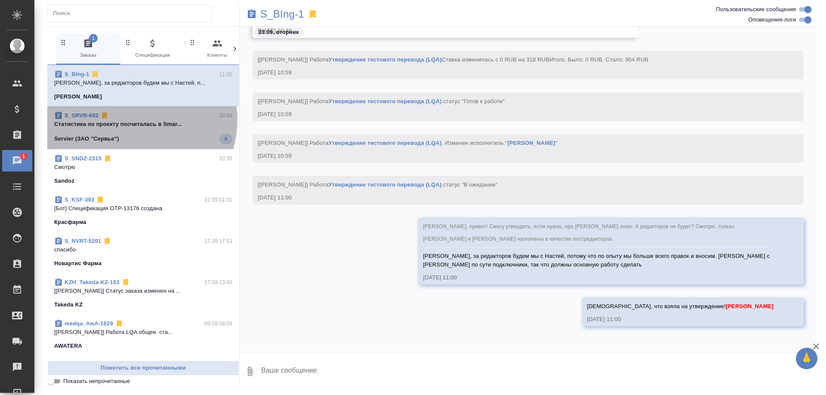
click at [131, 120] on div "S_SRVR-682 10:56" at bounding box center [143, 115] width 178 height 9
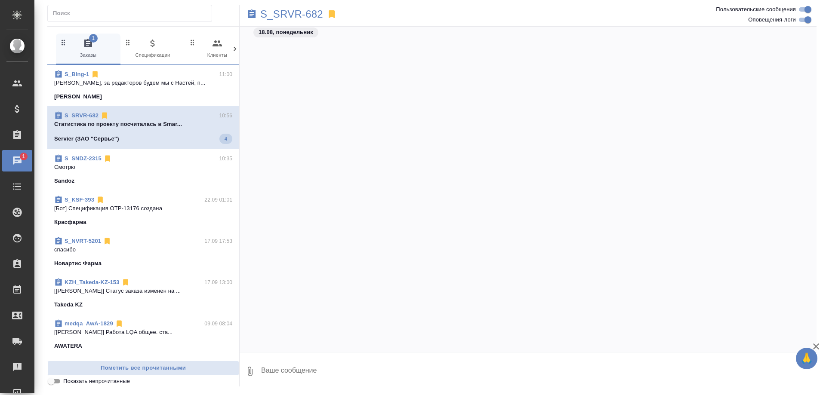
scroll to position [9952, 0]
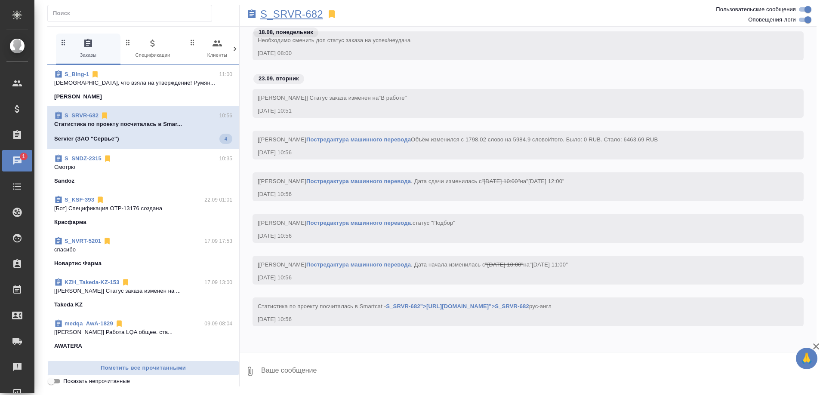
click at [291, 14] on p "S_SRVR-682" at bounding box center [291, 14] width 63 height 9
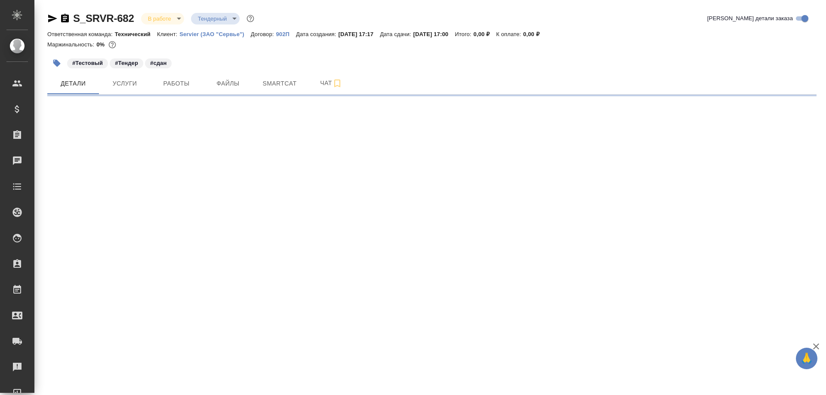
select select "RU"
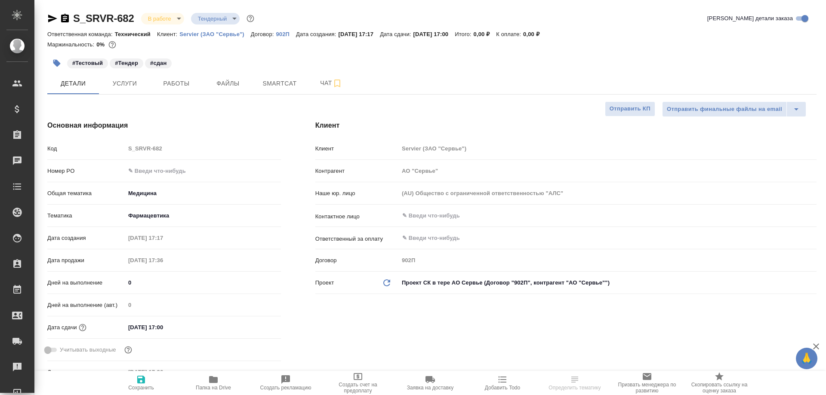
type textarea "x"
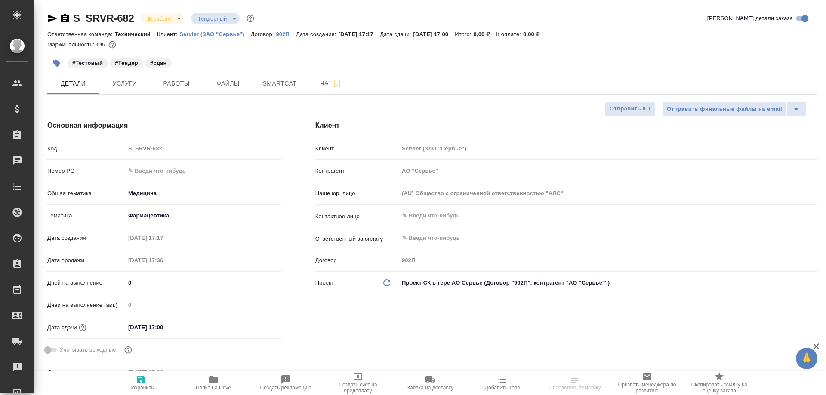
type textarea "x"
click at [211, 386] on span "Папка на Drive" at bounding box center [213, 388] width 35 height 6
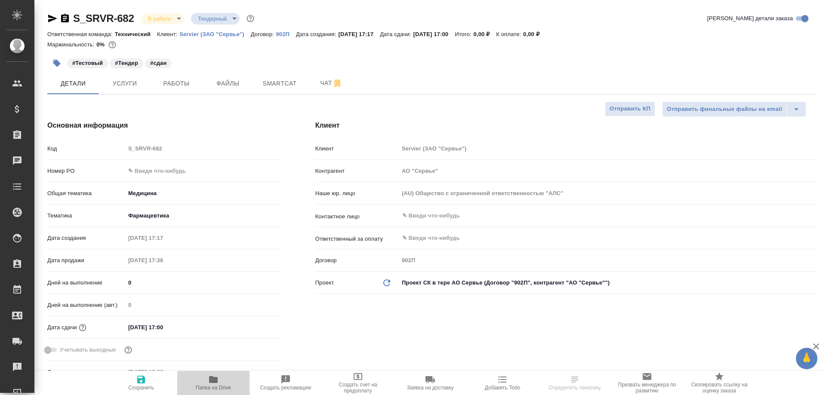
click at [211, 386] on span "Папка на Drive" at bounding box center [213, 388] width 35 height 6
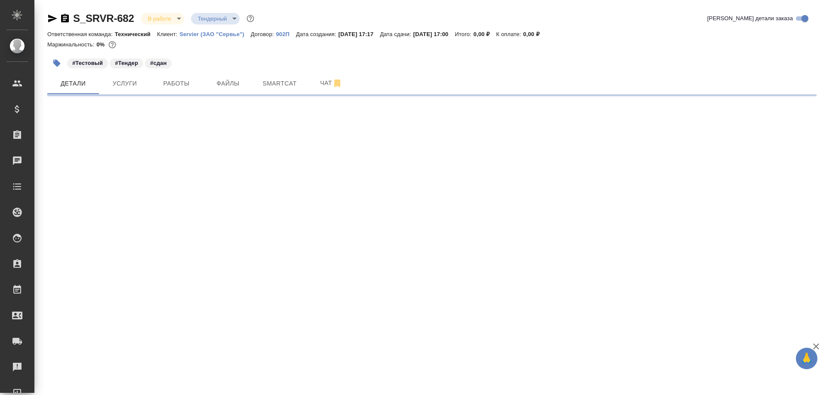
select select "RU"
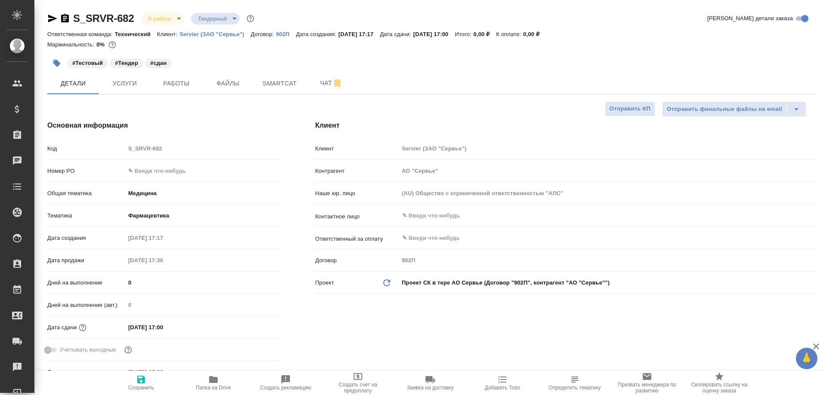
type textarea "x"
click at [52, 17] on icon "button" at bounding box center [52, 19] width 9 height 8
type textarea "x"
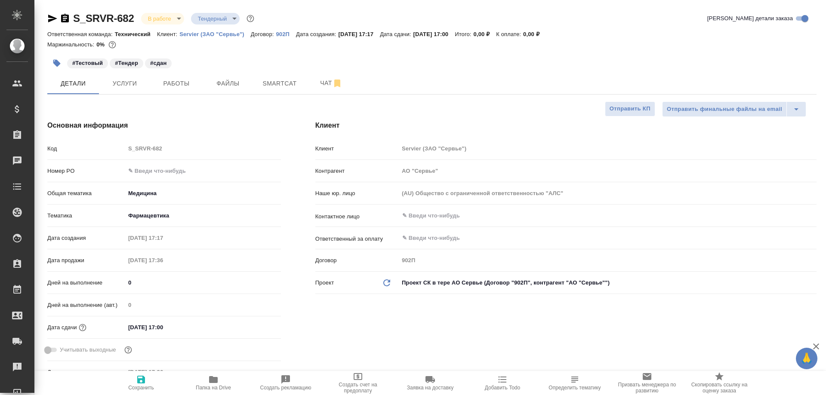
type textarea "x"
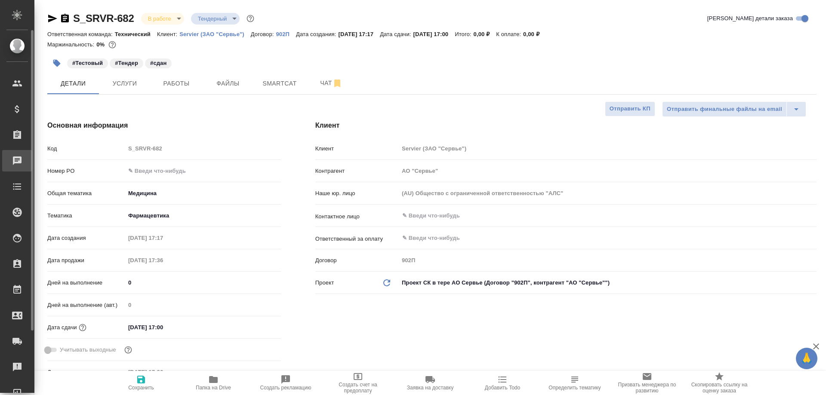
type textarea "x"
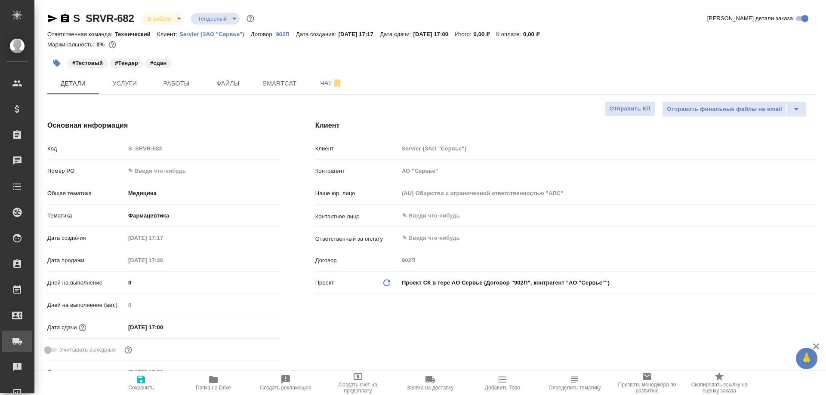
type textarea "x"
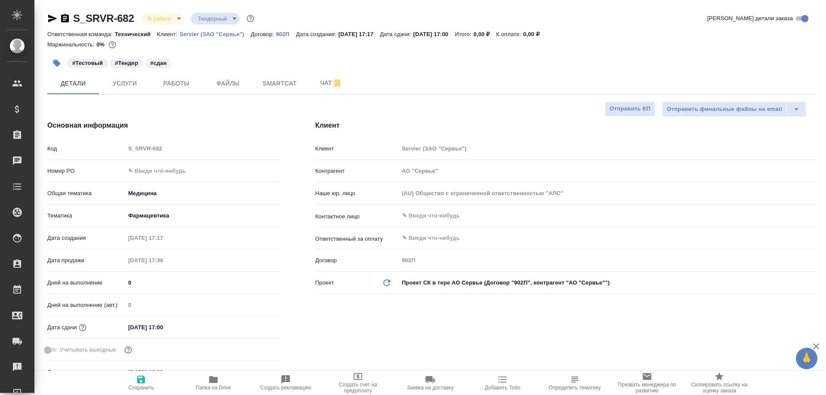
type textarea "x"
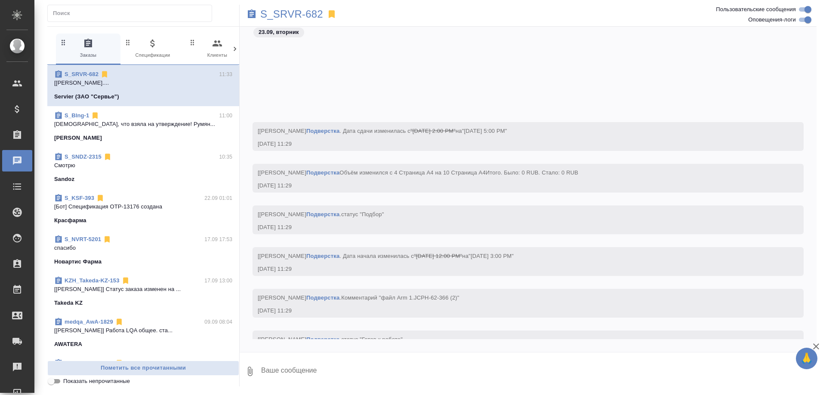
scroll to position [10787, 0]
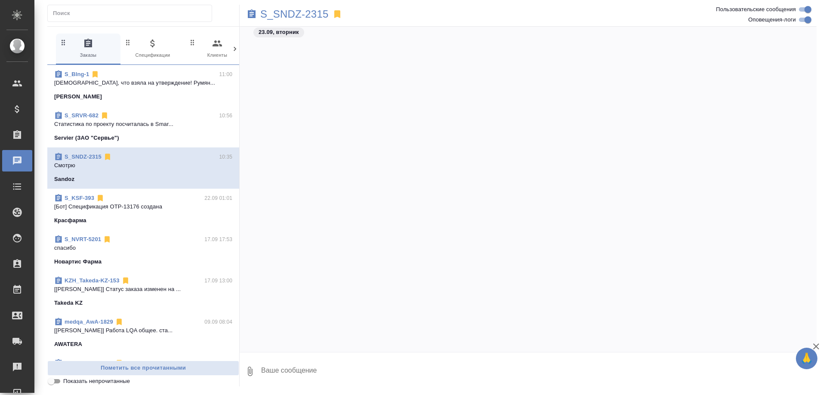
scroll to position [7902, 0]
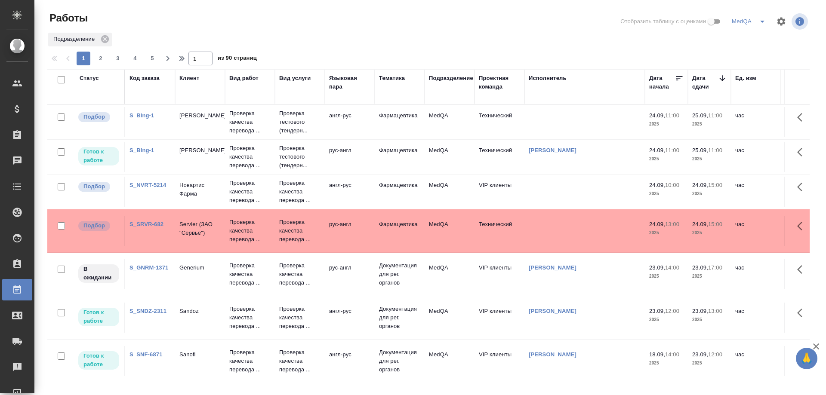
click at [155, 225] on link "S_SRVR-682" at bounding box center [146, 224] width 34 height 6
click at [143, 265] on link "S_GNRM-1371" at bounding box center [148, 268] width 39 height 6
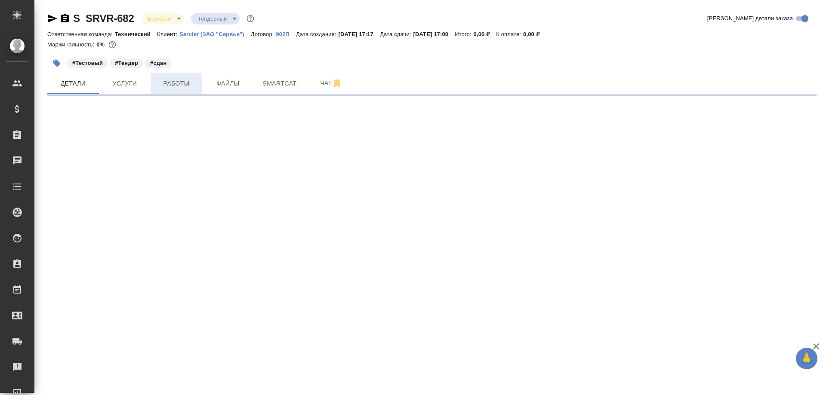
select select "RU"
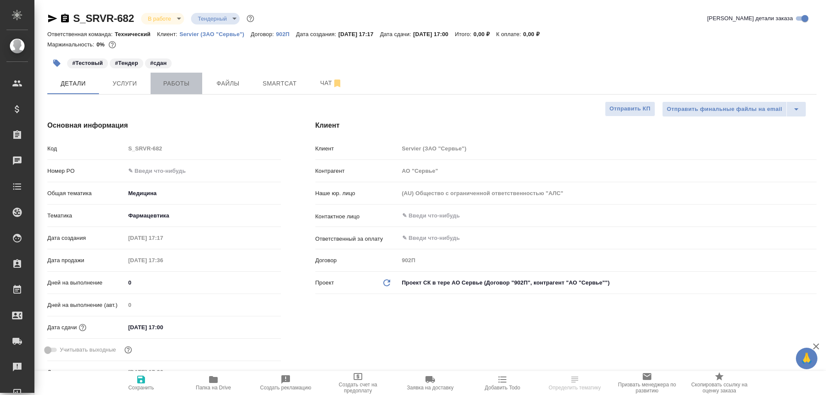
click at [186, 81] on span "Работы" at bounding box center [176, 83] width 41 height 11
type textarea "x"
type input "Сергеева Анастасия"
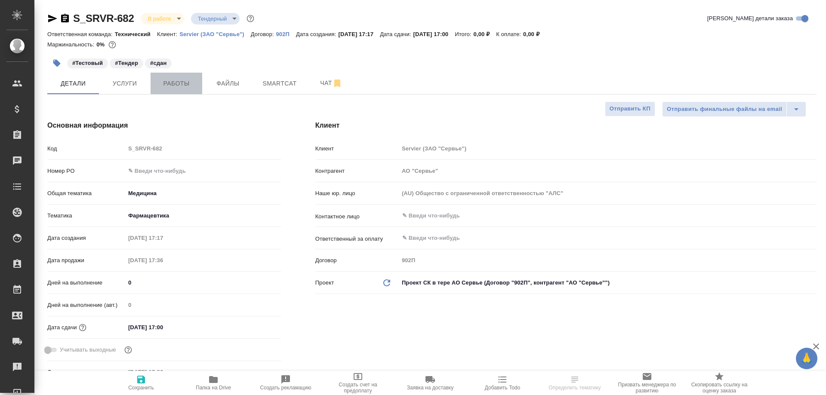
type input "Комаров Роман"
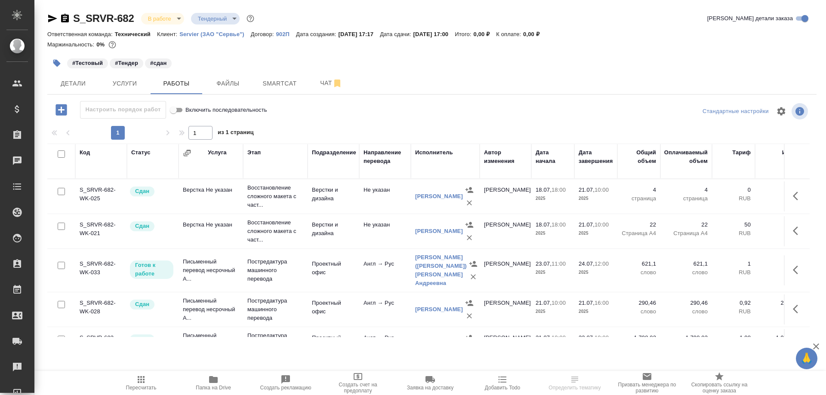
click at [211, 379] on icon "button" at bounding box center [213, 379] width 9 height 7
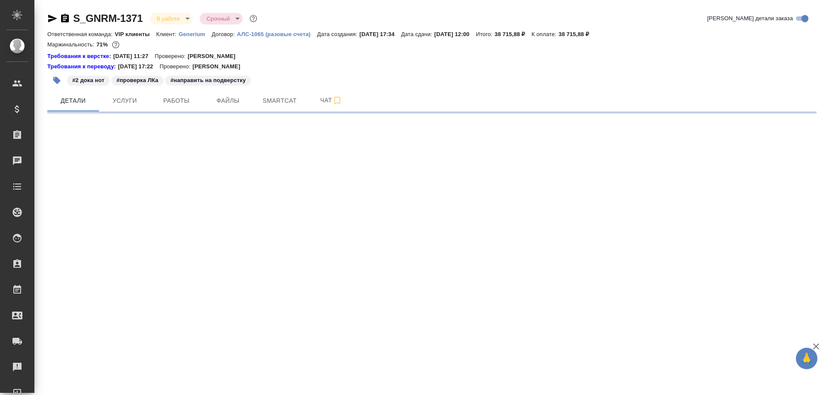
select select "RU"
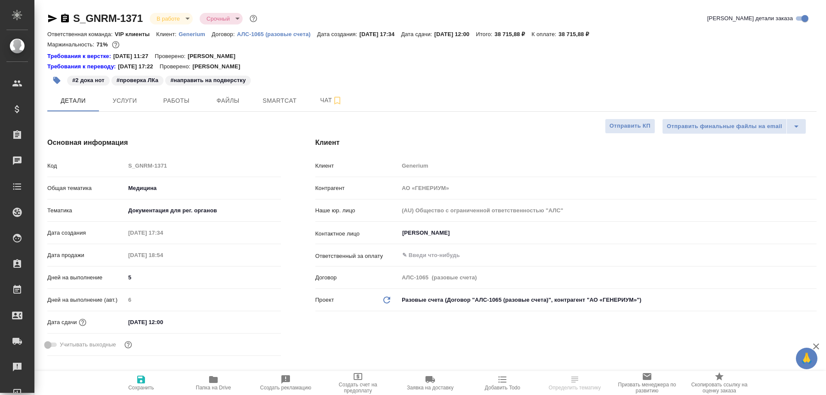
type textarea "x"
click at [272, 99] on span "Smartcat" at bounding box center [279, 100] width 41 height 11
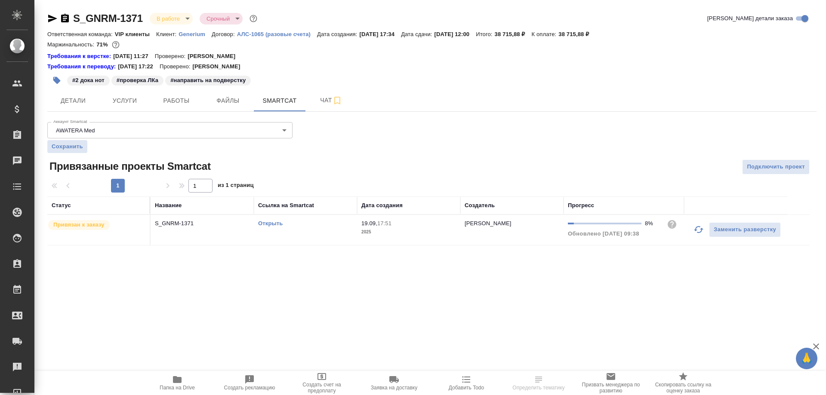
click at [267, 223] on link "Открыть" at bounding box center [270, 223] width 25 height 6
click at [173, 99] on span "Работы" at bounding box center [176, 100] width 41 height 11
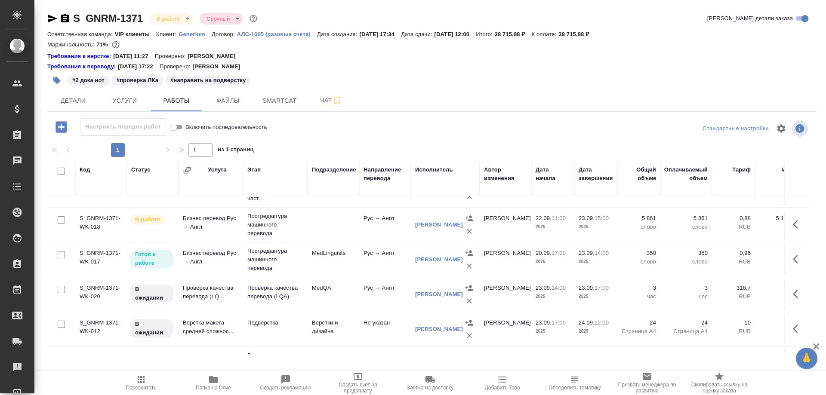
scroll to position [43, 0]
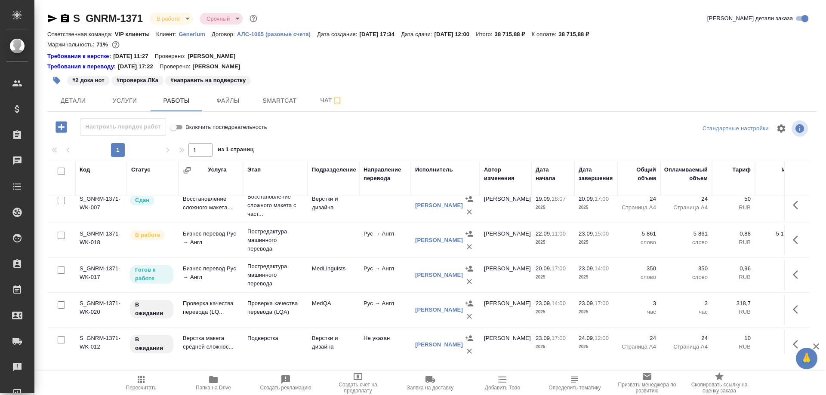
click at [201, 311] on td "Проверка качества перевода (LQ..." at bounding box center [210, 310] width 65 height 30
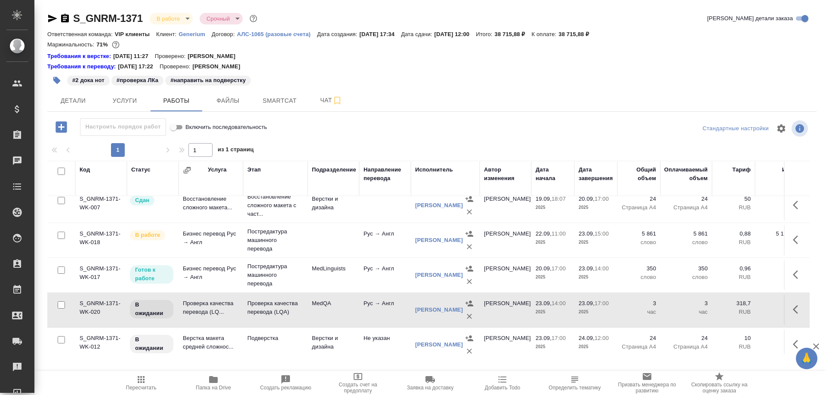
click at [201, 311] on td "Проверка качества перевода (LQ..." at bounding box center [210, 310] width 65 height 30
click at [51, 15] on icon "button" at bounding box center [52, 18] width 10 height 10
click at [64, 18] on icon "button" at bounding box center [65, 18] width 10 height 10
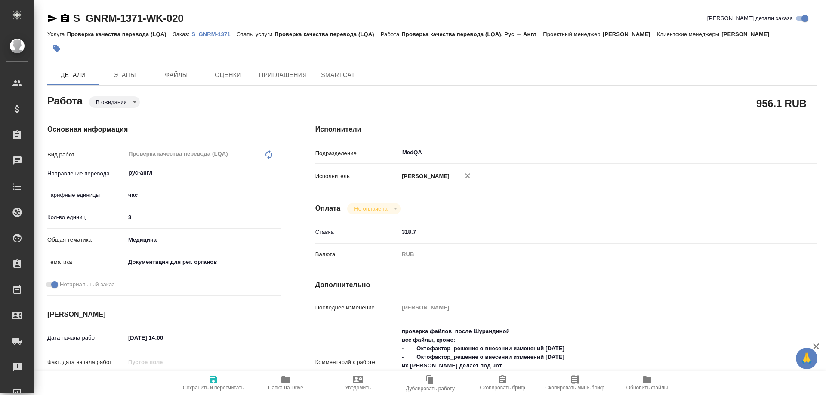
type textarea "x"
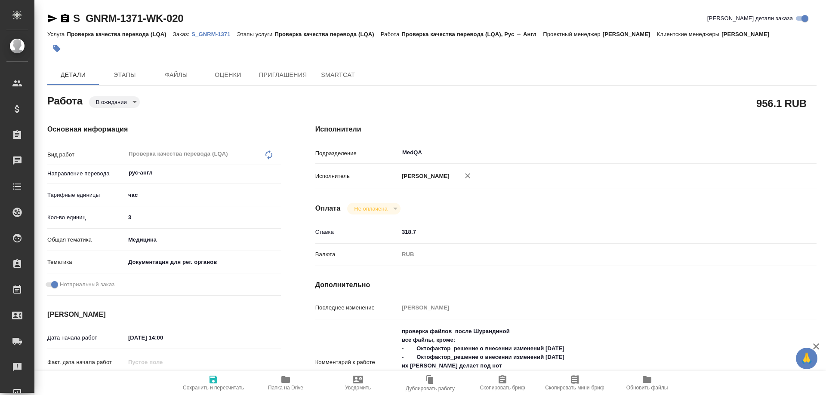
type textarea "x"
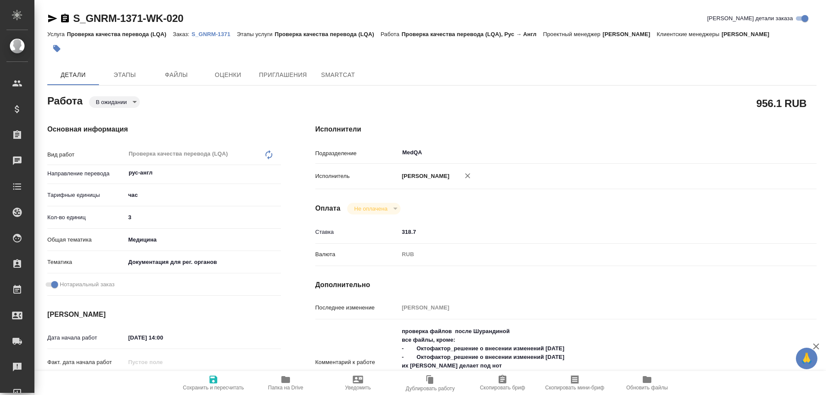
type textarea "x"
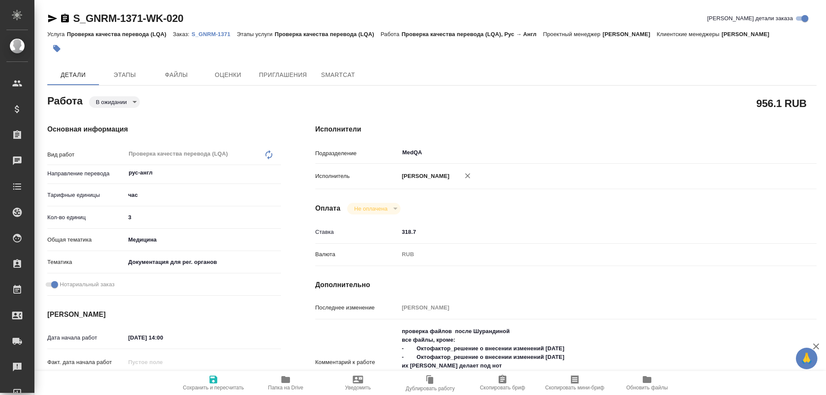
type textarea "x"
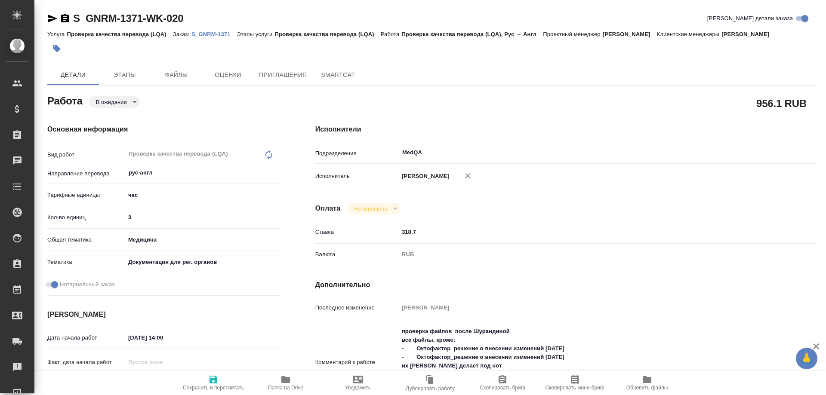
type textarea "x"
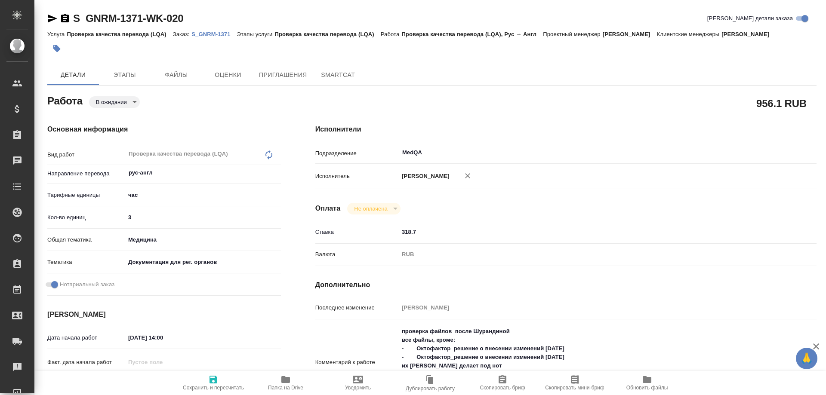
type textarea "x"
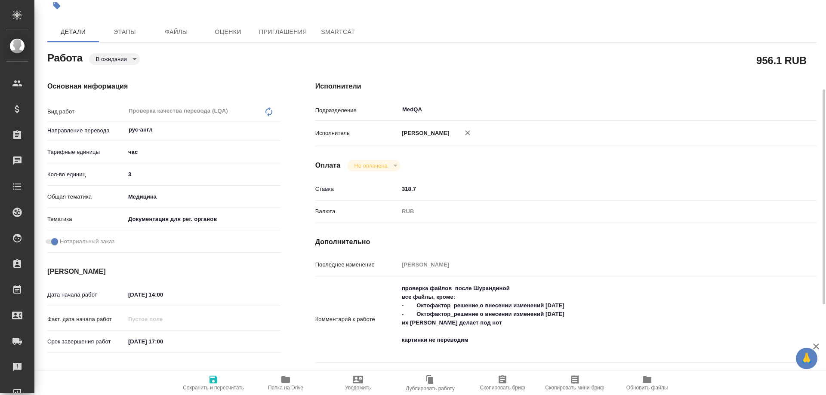
scroll to position [86, 0]
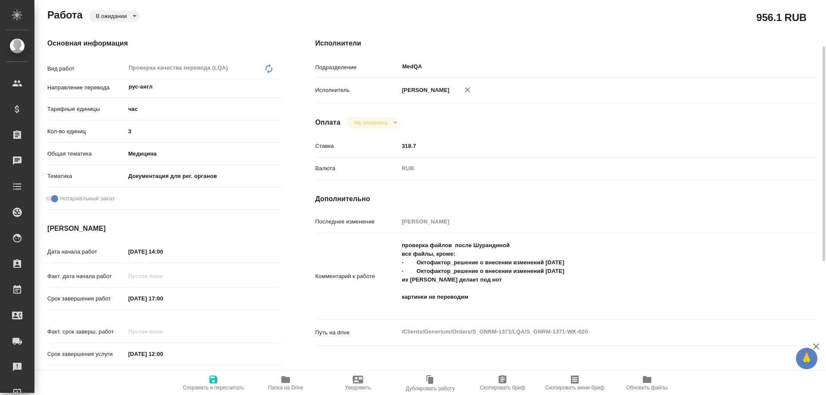
type textarea "x"
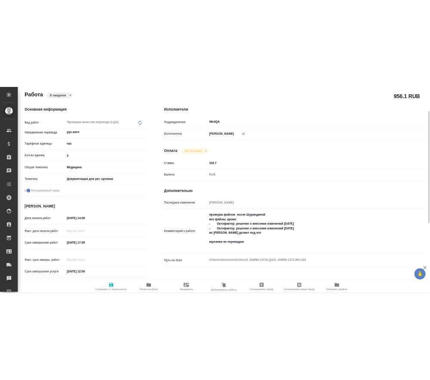
scroll to position [0, 0]
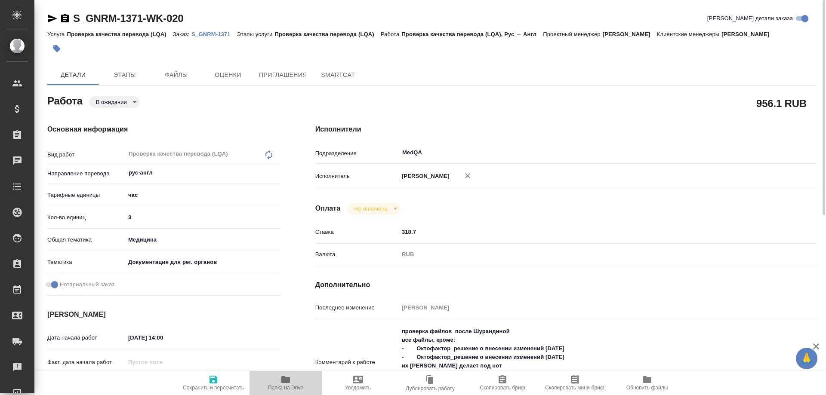
click at [285, 380] on icon "button" at bounding box center [285, 379] width 9 height 7
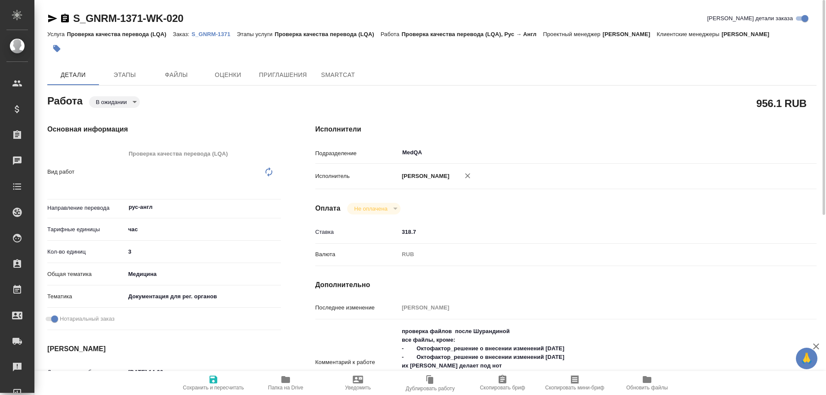
type textarea "x"
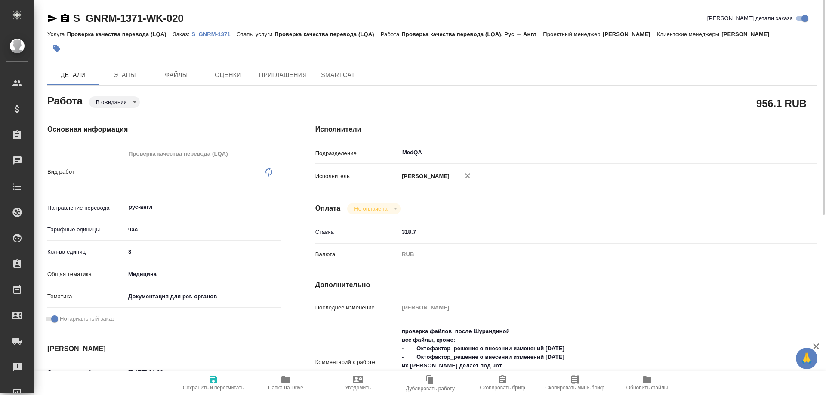
type textarea "x"
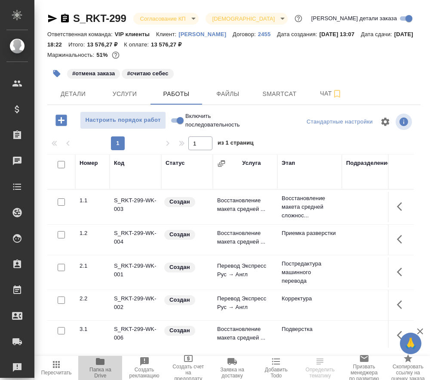
click at [100, 362] on icon "button" at bounding box center [100, 361] width 9 height 7
